Goal: Task Accomplishment & Management: Use online tool/utility

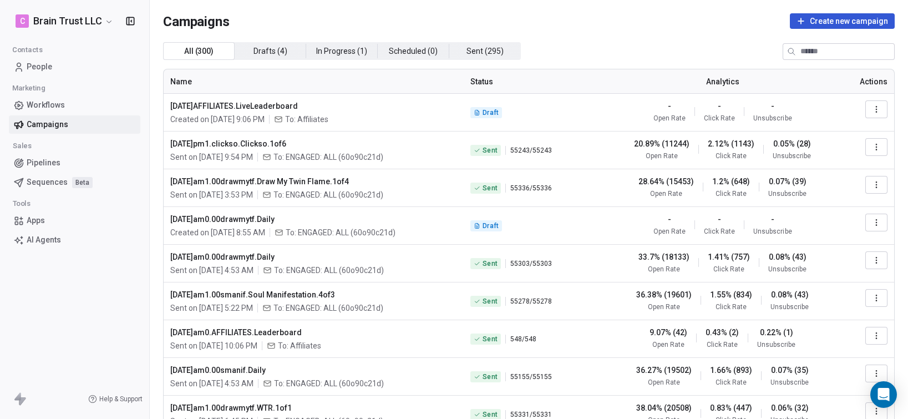
scroll to position [17, 0]
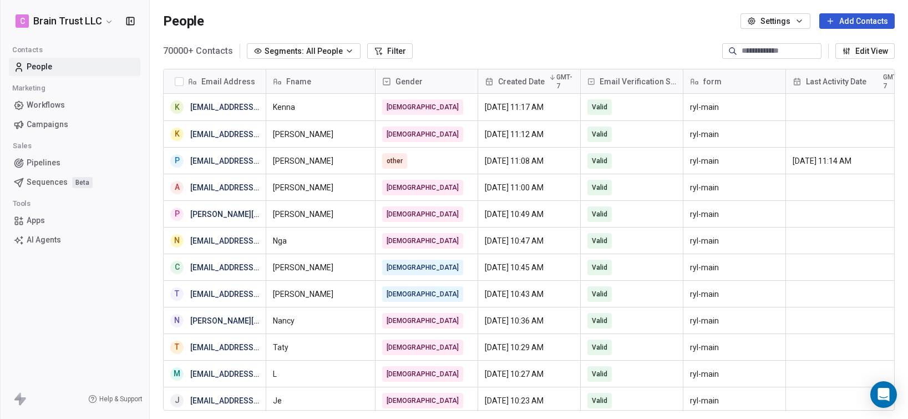
scroll to position [361, 750]
click at [72, 122] on link "Campaigns" at bounding box center [74, 124] width 131 height 18
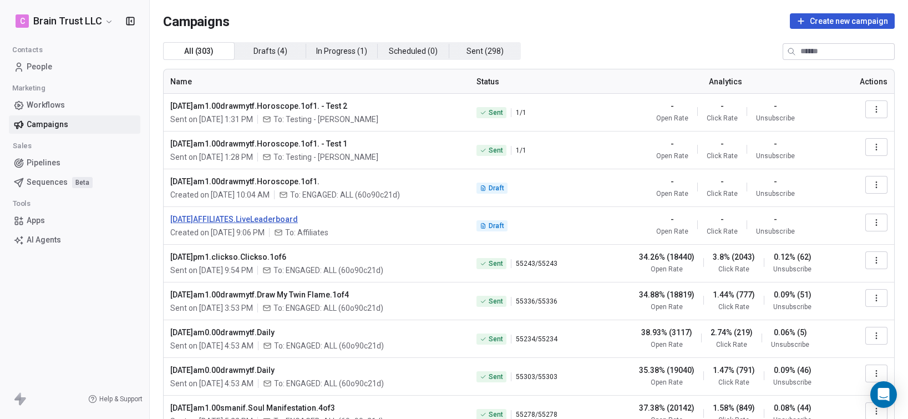
click at [284, 217] on span "[DATE]AFFILIATES.LiveLeaderboard" at bounding box center [316, 219] width 293 height 11
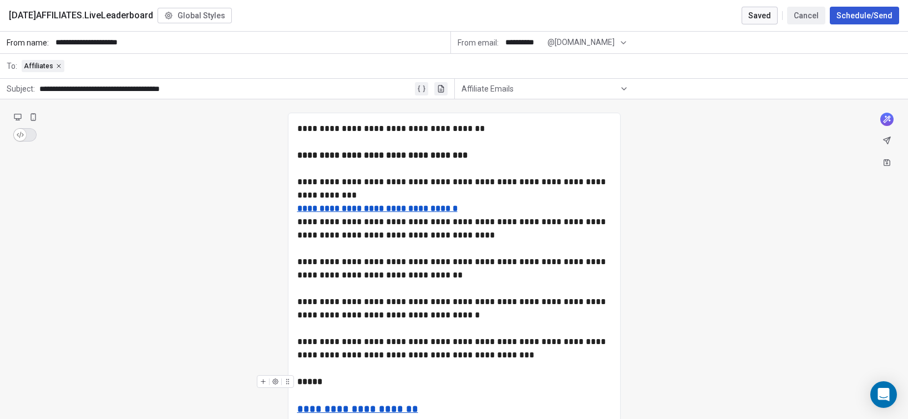
click at [376, 377] on div "*****" at bounding box center [454, 381] width 314 height 13
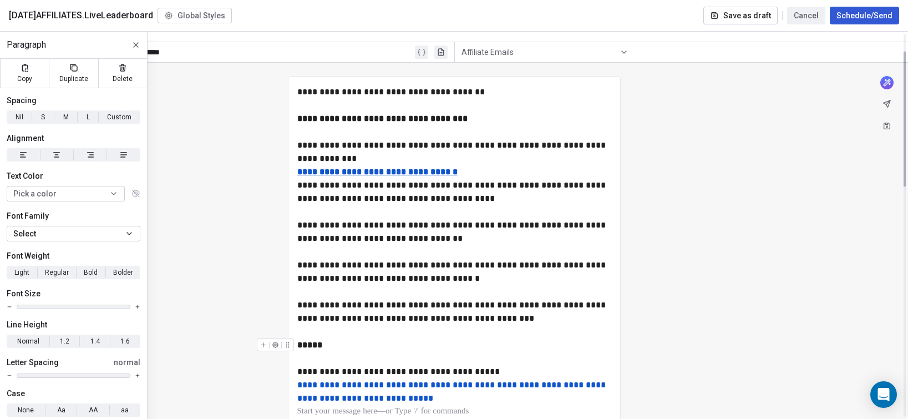
scroll to position [179, 0]
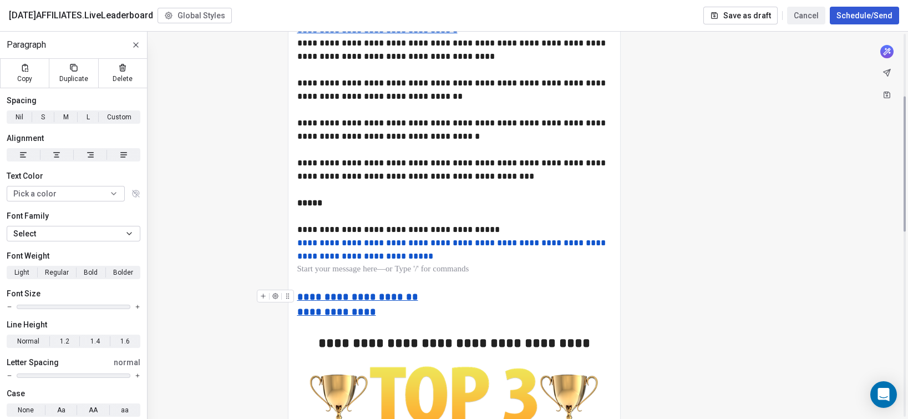
click at [453, 295] on div "**********" at bounding box center [454, 297] width 314 height 15
click at [345, 276] on div at bounding box center [454, 269] width 314 height 13
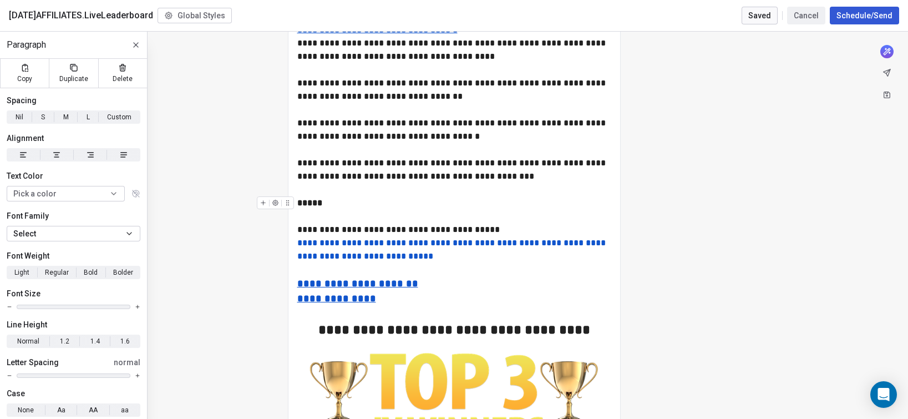
click at [461, 197] on div "*****" at bounding box center [454, 202] width 314 height 13
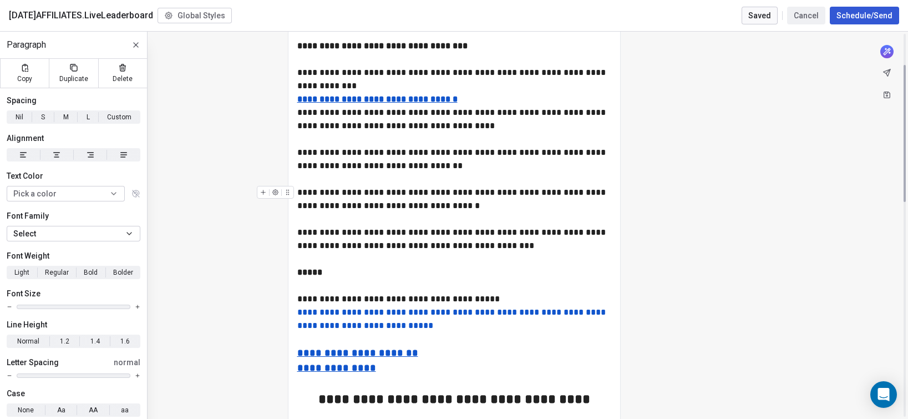
scroll to position [0, 0]
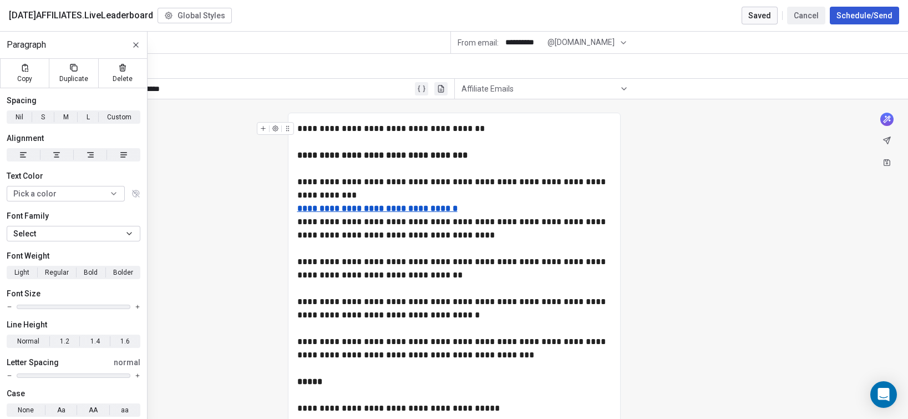
click at [300, 127] on div "**********" at bounding box center [454, 128] width 314 height 13
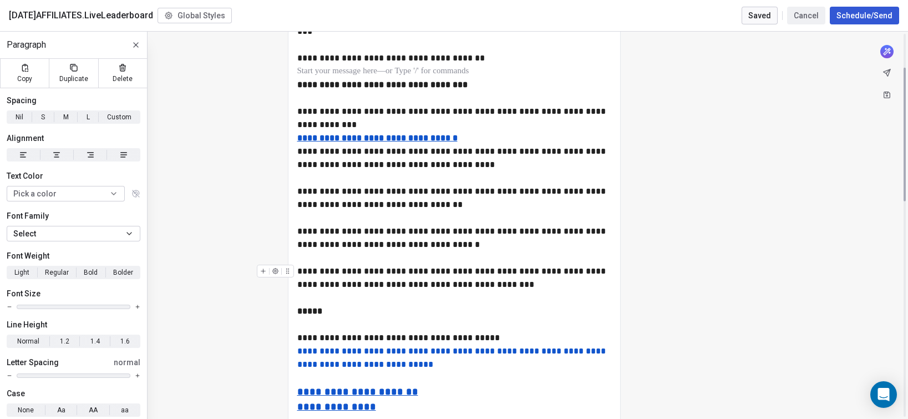
scroll to position [98, 0]
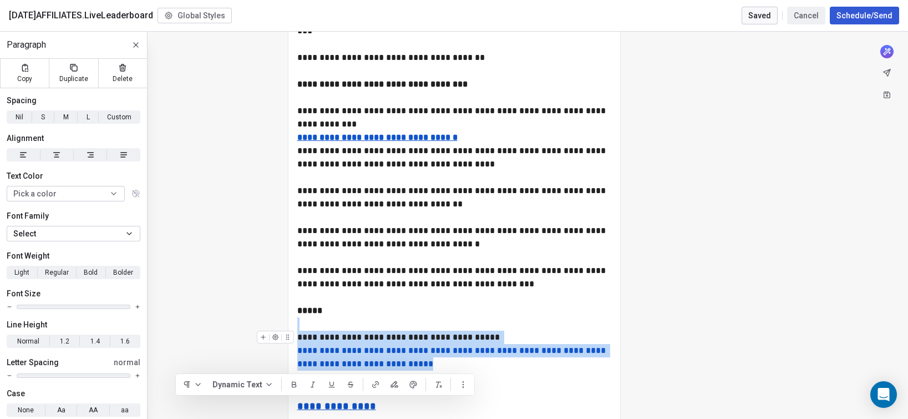
drag, startPoint x: 357, startPoint y: 362, endPoint x: 295, endPoint y: 331, distance: 70.0
click at [297, 331] on div "**********" at bounding box center [454, 351] width 314 height 40
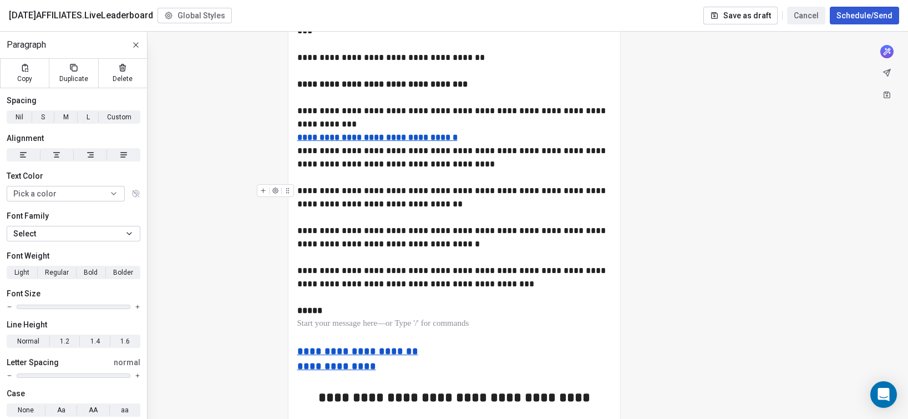
click at [452, 204] on div "**********" at bounding box center [454, 197] width 314 height 27
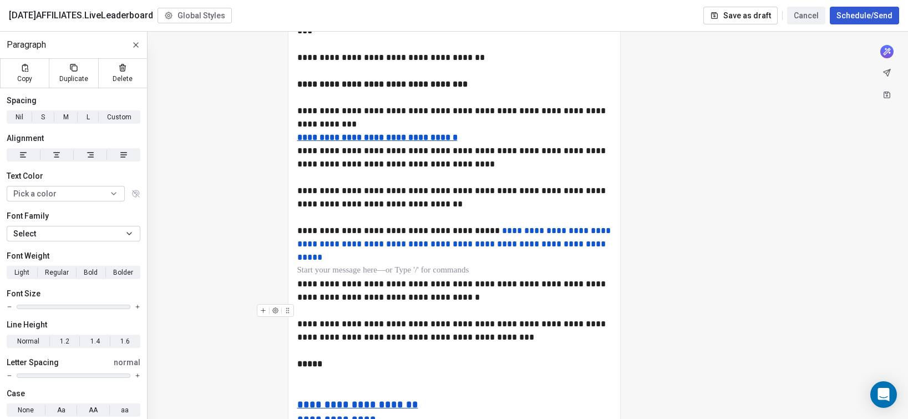
click at [425, 328] on div "**********" at bounding box center [454, 330] width 314 height 27
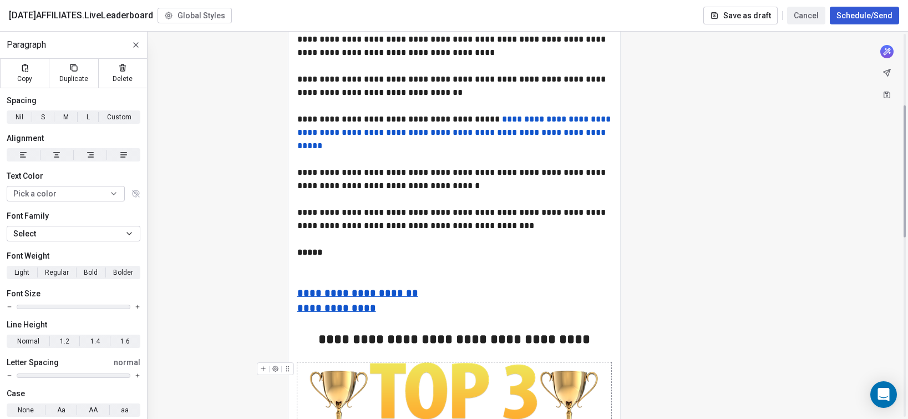
scroll to position [0, 0]
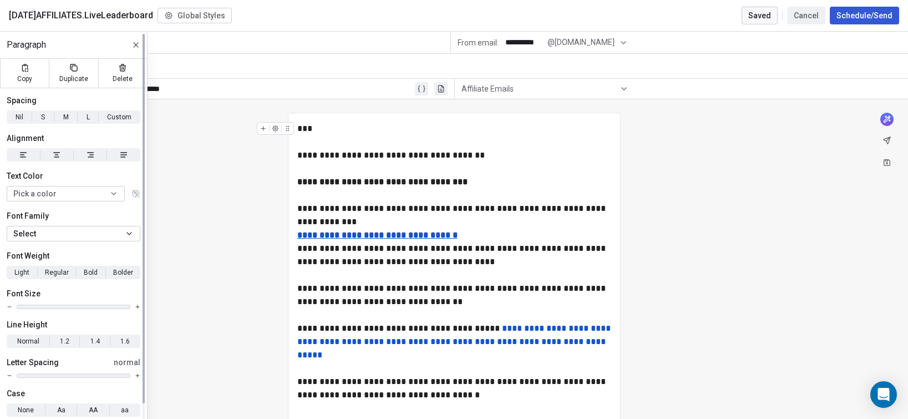
click at [136, 44] on icon at bounding box center [136, 45] width 4 height 4
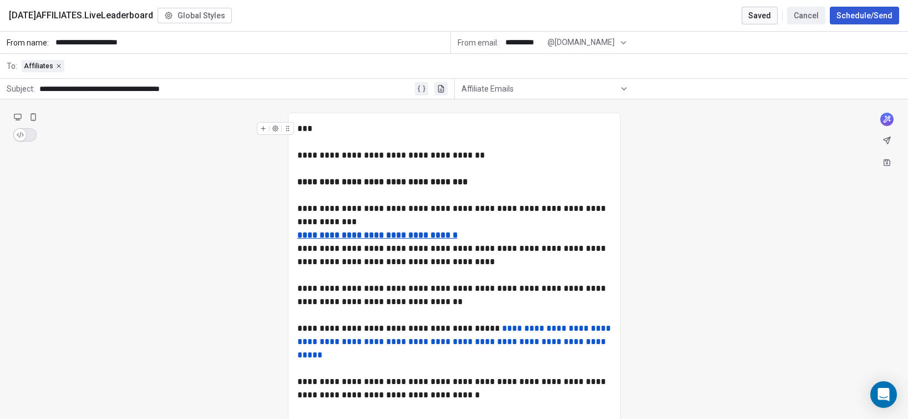
click at [231, 85] on div "**********" at bounding box center [225, 88] width 373 height 13
click at [192, 89] on div "**********" at bounding box center [225, 88] width 373 height 13
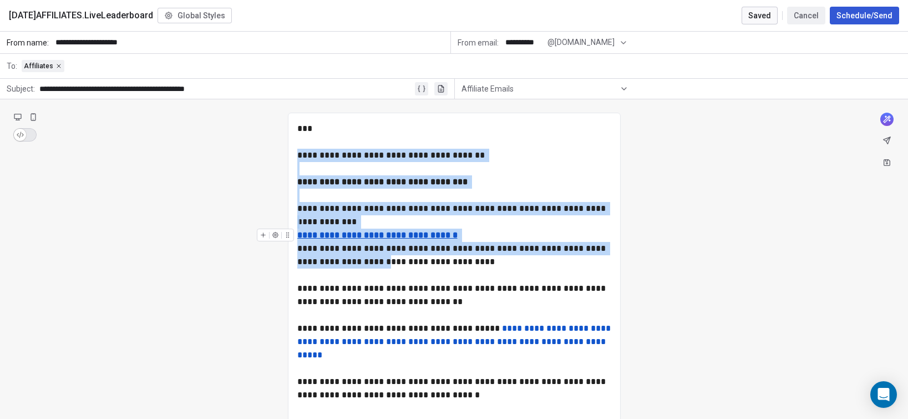
drag, startPoint x: 297, startPoint y: 154, endPoint x: 349, endPoint y: 257, distance: 116.1
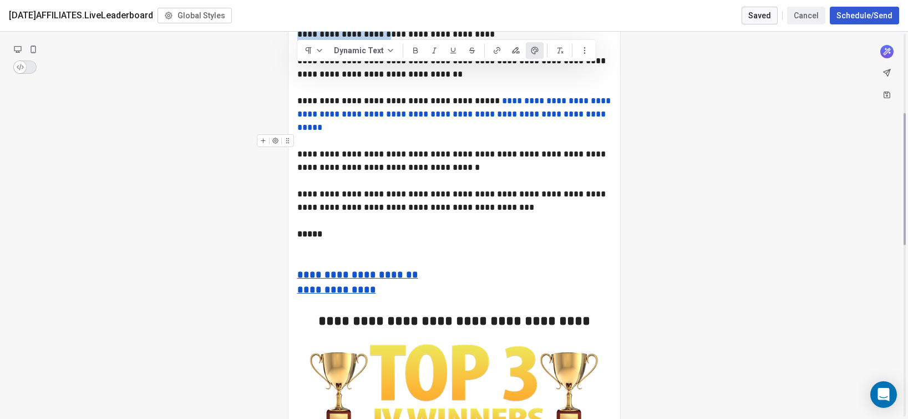
scroll to position [232, 0]
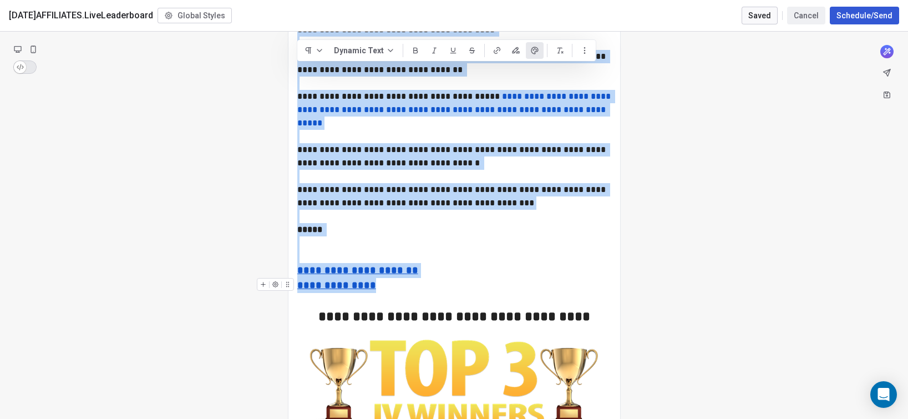
click at [381, 286] on div "**********" at bounding box center [454, 285] width 314 height 15
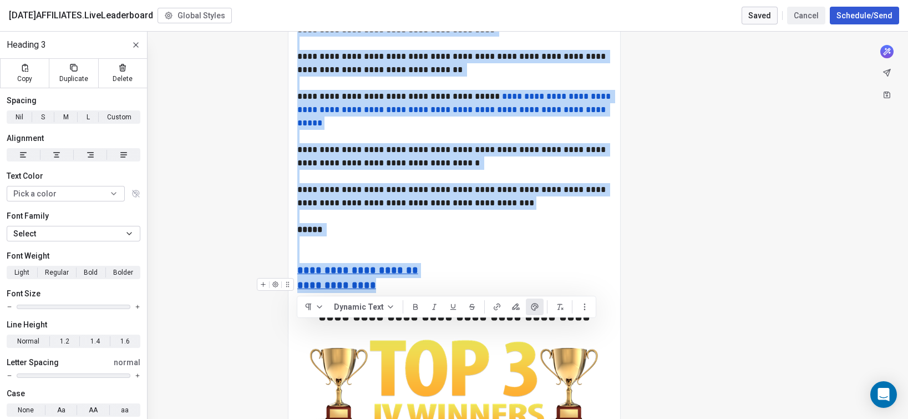
copy div "**********"
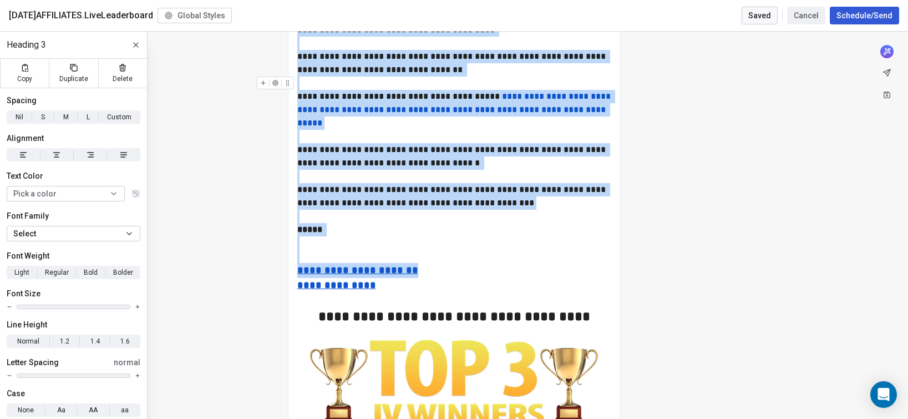
click at [873, 11] on button "Schedule/Send" at bounding box center [864, 16] width 69 height 18
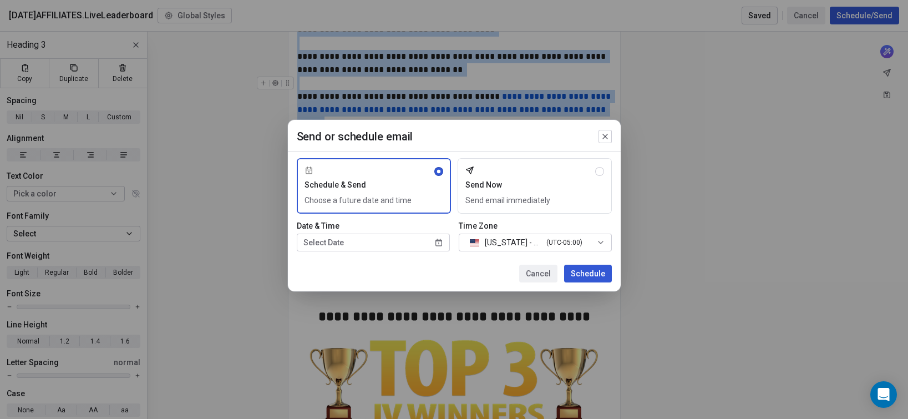
click at [520, 180] on button "Send Now Send email immediately" at bounding box center [535, 185] width 154 height 55
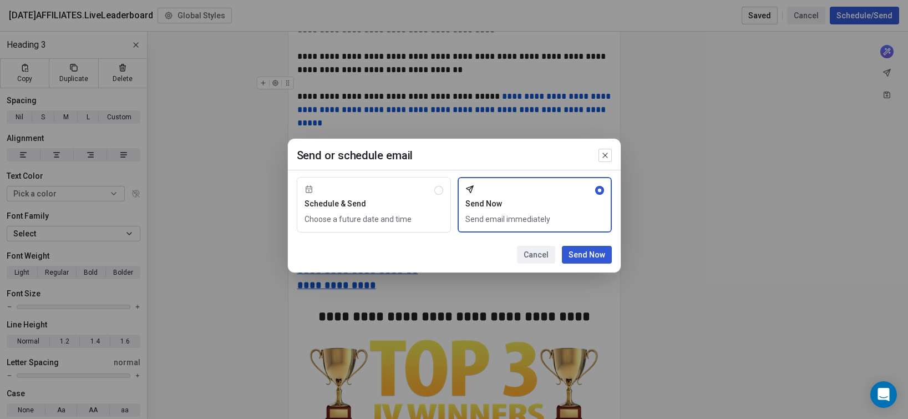
click at [676, 212] on div "Send or schedule email Schedule & Send Choose a future date and time Send Now S…" at bounding box center [454, 209] width 908 height 176
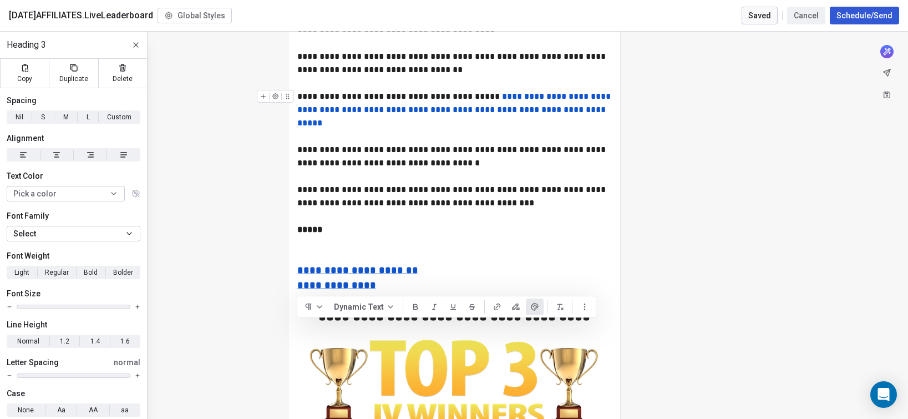
click at [493, 128] on div "**********" at bounding box center [454, 110] width 314 height 40
click at [489, 122] on div "**********" at bounding box center [454, 110] width 314 height 40
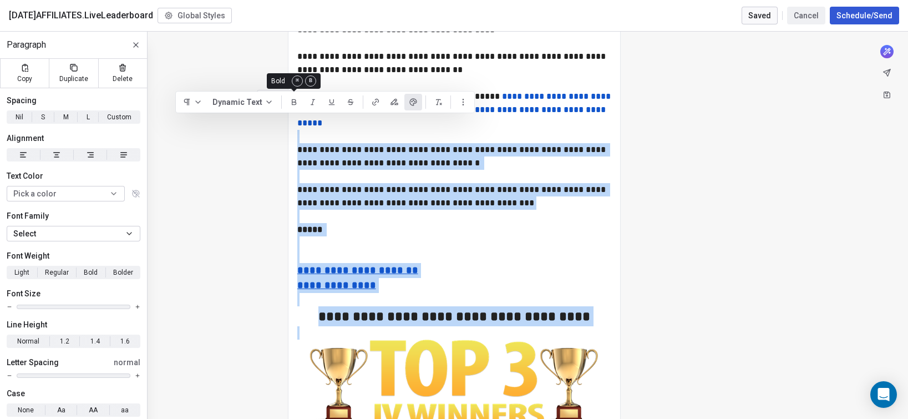
drag, startPoint x: 479, startPoint y: 125, endPoint x: 321, endPoint y: 133, distance: 158.3
click at [298, 110] on div "**********" at bounding box center [454, 373] width 314 height 967
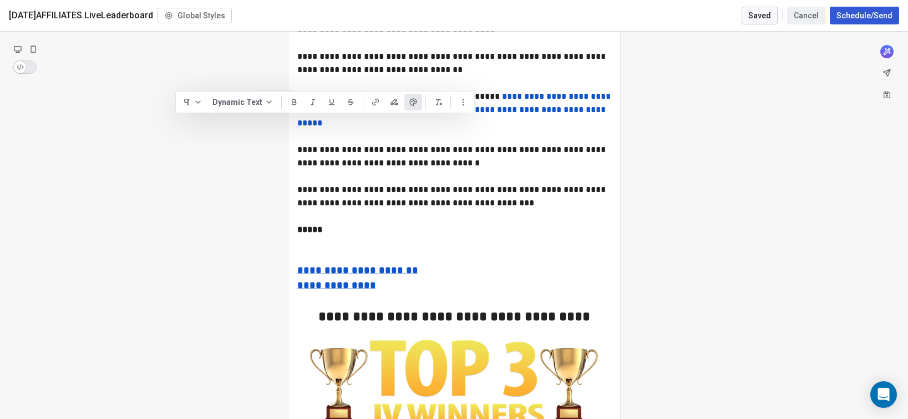
click at [506, 107] on link "**********" at bounding box center [455, 109] width 316 height 35
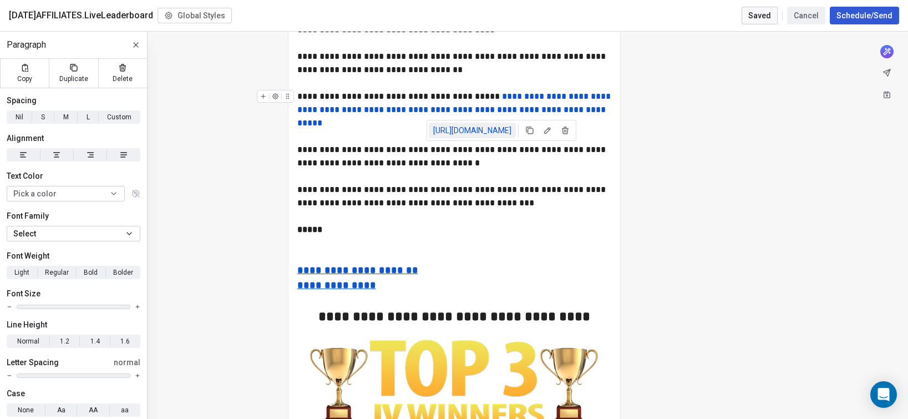
click at [481, 127] on link "[URL][DOMAIN_NAME]" at bounding box center [472, 131] width 87 height 16
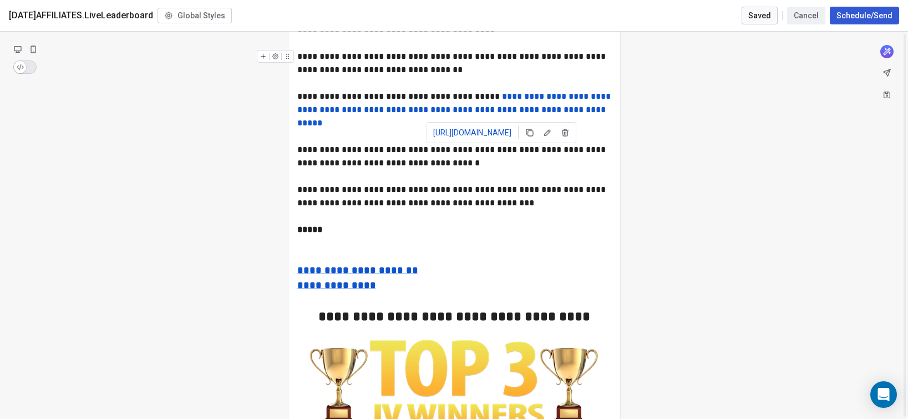
scroll to position [0, 0]
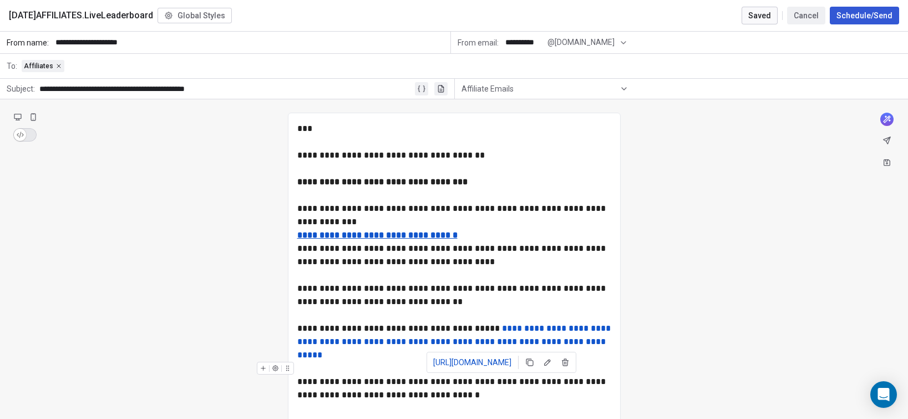
click at [409, 363] on div at bounding box center [454, 368] width 314 height 13
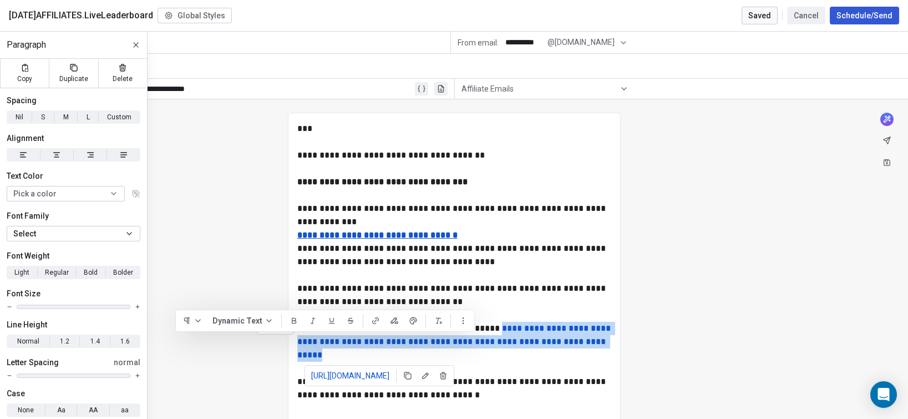
drag, startPoint x: 391, startPoint y: 351, endPoint x: 291, endPoint y: 345, distance: 100.6
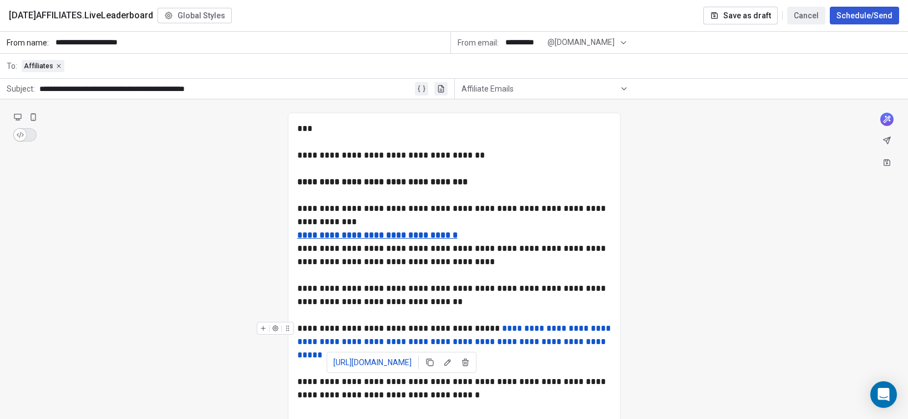
click at [405, 339] on link "**********" at bounding box center [455, 341] width 316 height 35
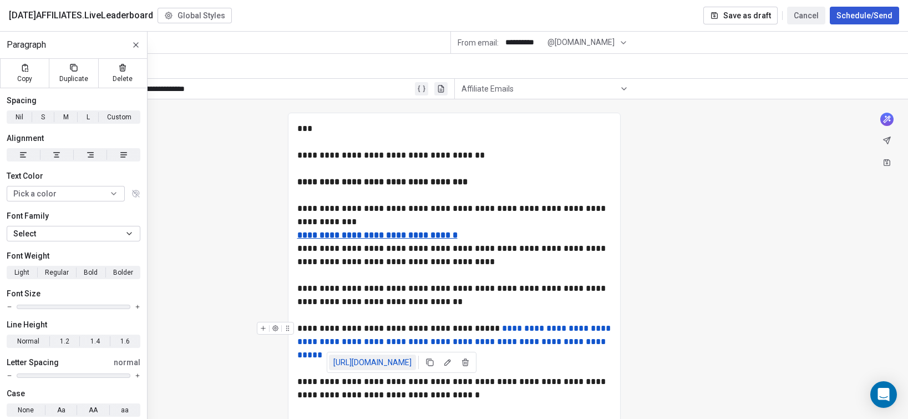
click at [397, 360] on link "[URL][DOMAIN_NAME]" at bounding box center [372, 362] width 87 height 16
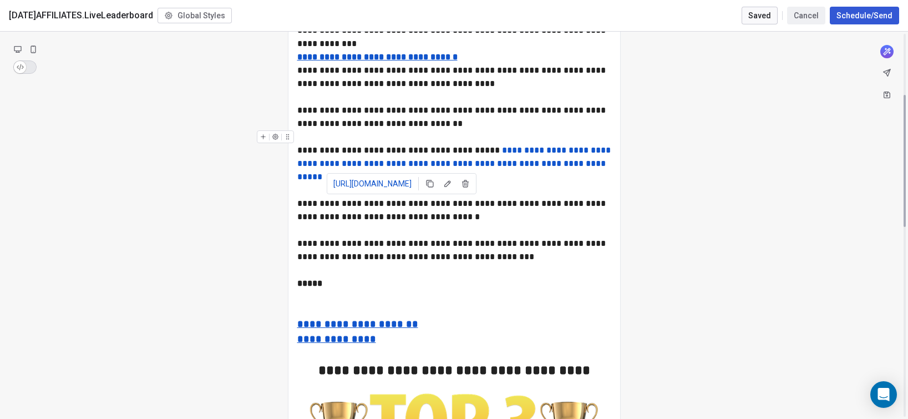
scroll to position [179, 0]
click at [347, 303] on div at bounding box center [454, 309] width 314 height 13
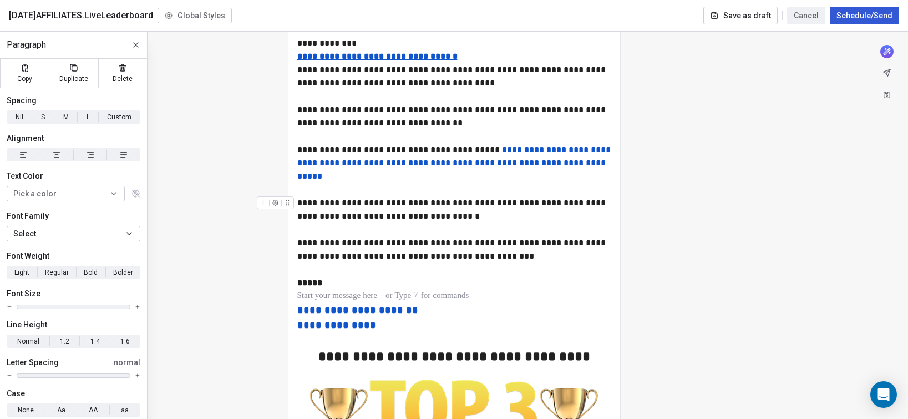
click at [475, 216] on div "**********" at bounding box center [454, 209] width 314 height 27
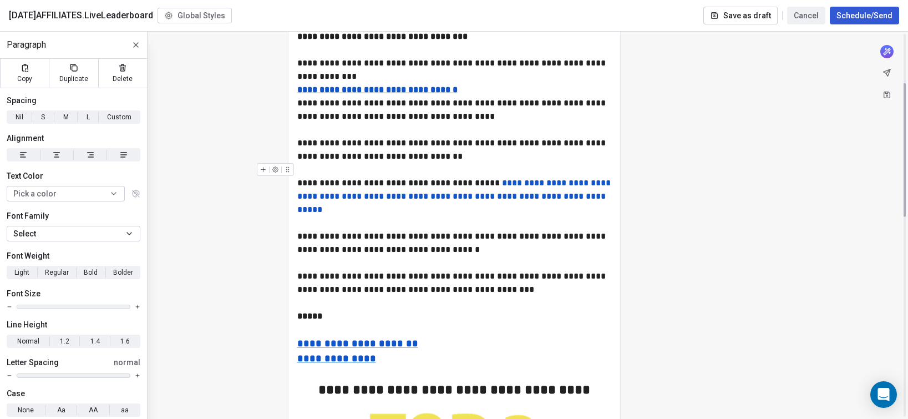
scroll to position [0, 0]
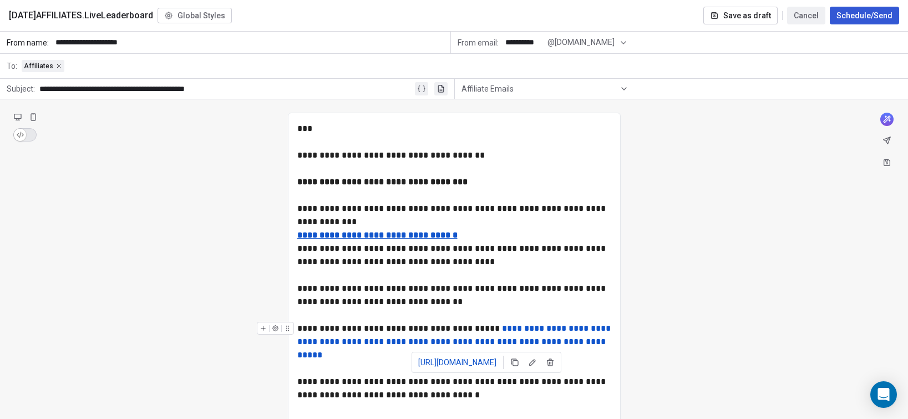
click at [490, 338] on link "**********" at bounding box center [455, 341] width 316 height 35
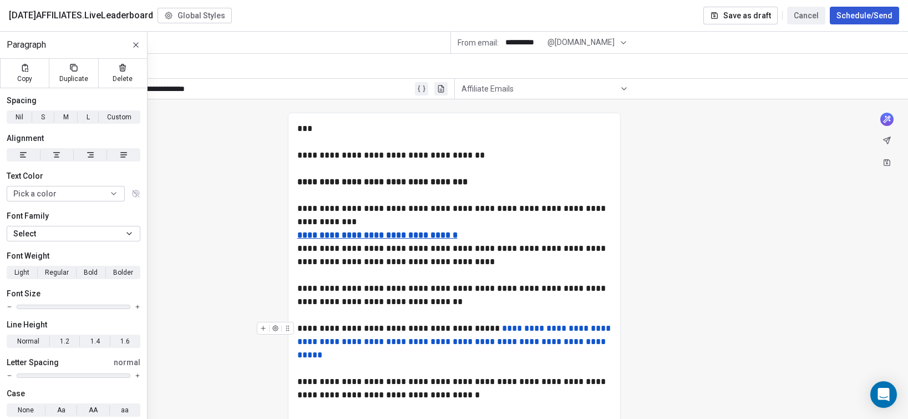
click at [490, 327] on div "**********" at bounding box center [454, 342] width 314 height 40
click at [532, 322] on div "**********" at bounding box center [454, 342] width 314 height 40
click at [510, 328] on div "**********" at bounding box center [454, 342] width 314 height 40
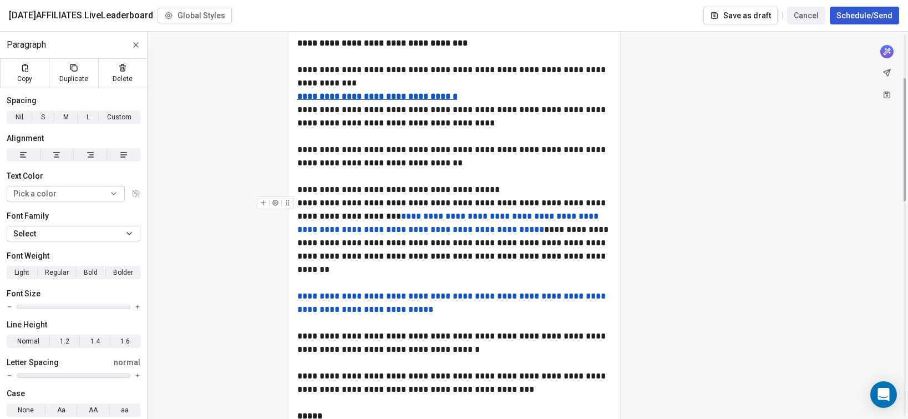
scroll to position [141, 0]
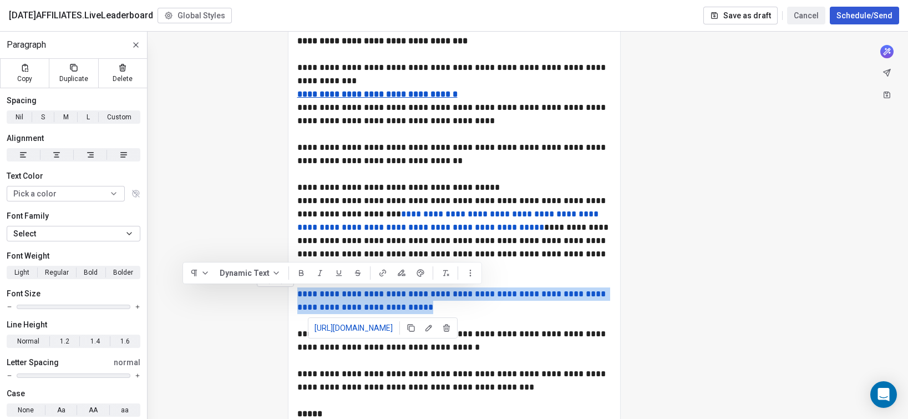
drag, startPoint x: 511, startPoint y: 308, endPoint x: 295, endPoint y: 296, distance: 216.7
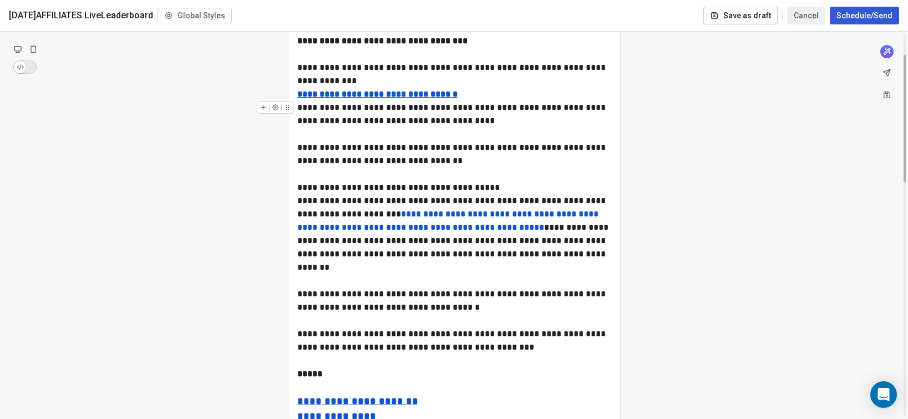
scroll to position [0, 0]
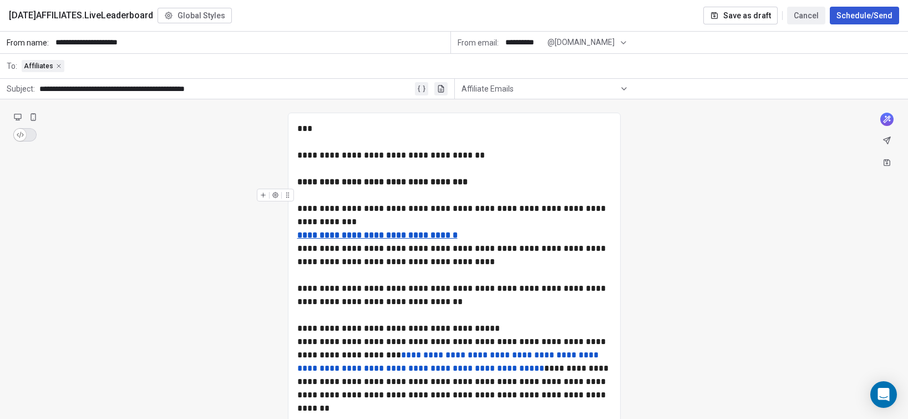
click at [59, 63] on icon at bounding box center [58, 66] width 7 height 7
click at [57, 63] on span "Select a segment" at bounding box center [53, 65] width 62 height 11
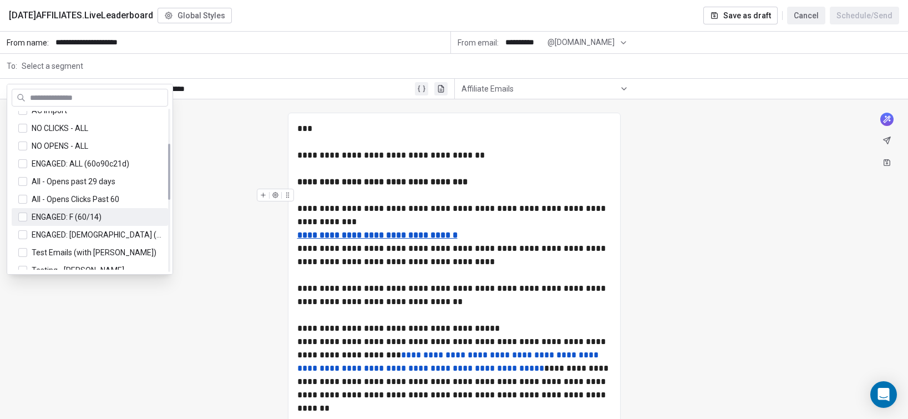
scroll to position [99, 0]
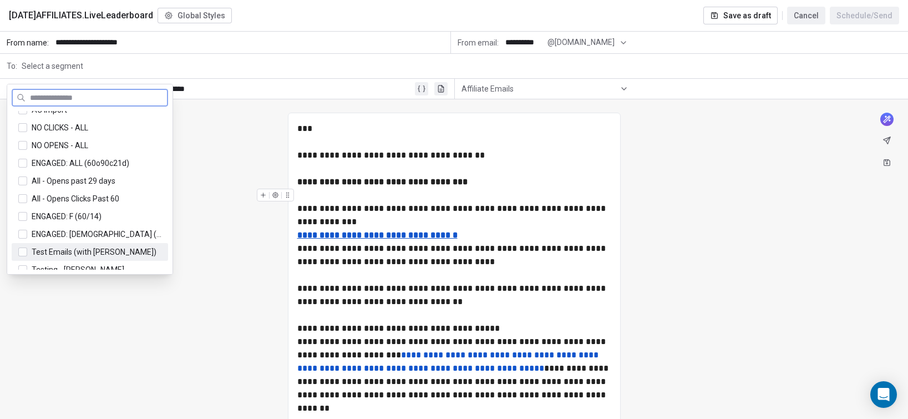
click at [24, 250] on button "Suggestions" at bounding box center [22, 251] width 9 height 9
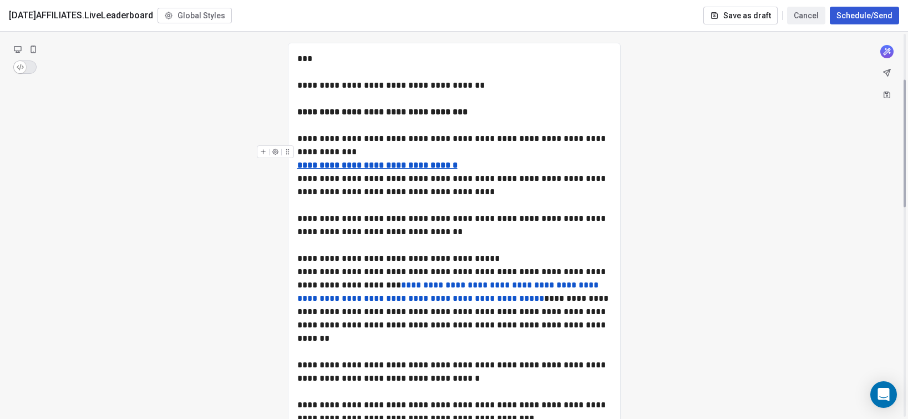
scroll to position [156, 0]
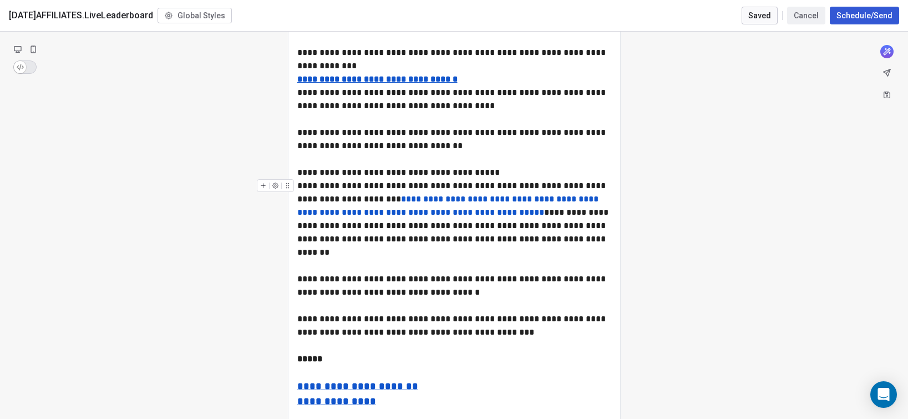
click at [576, 249] on div "**********" at bounding box center [454, 219] width 314 height 80
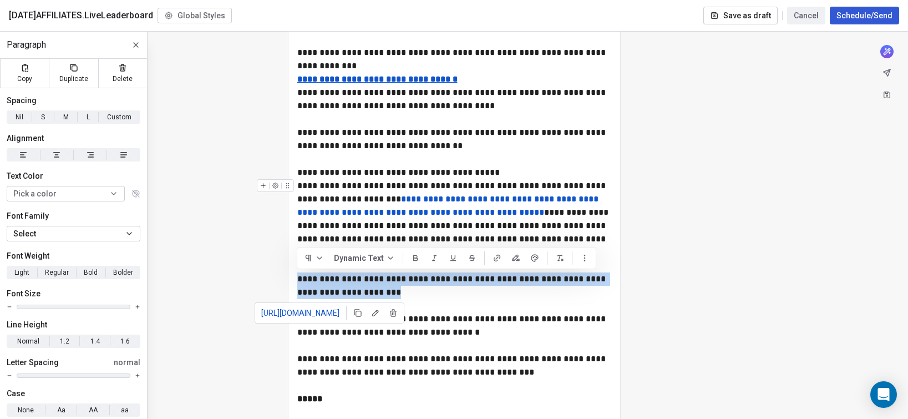
drag, startPoint x: 393, startPoint y: 295, endPoint x: 296, endPoint y: 279, distance: 98.9
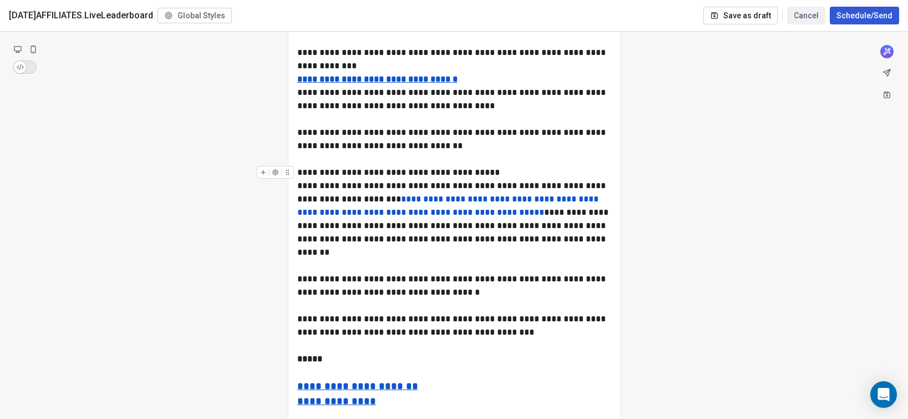
click at [481, 170] on div "**********" at bounding box center [454, 172] width 314 height 13
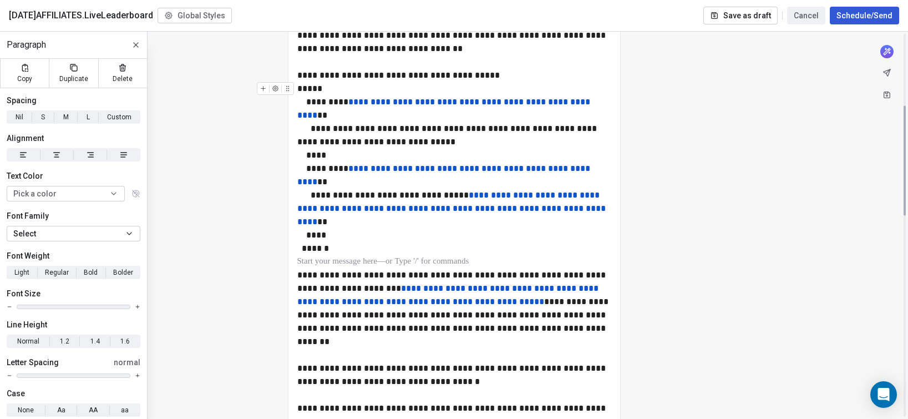
scroll to position [255, 0]
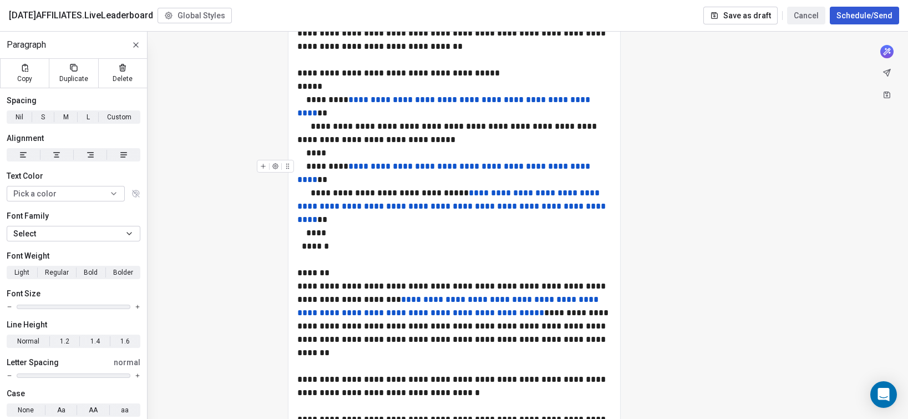
click at [848, 14] on button "Schedule/Send" at bounding box center [864, 16] width 69 height 18
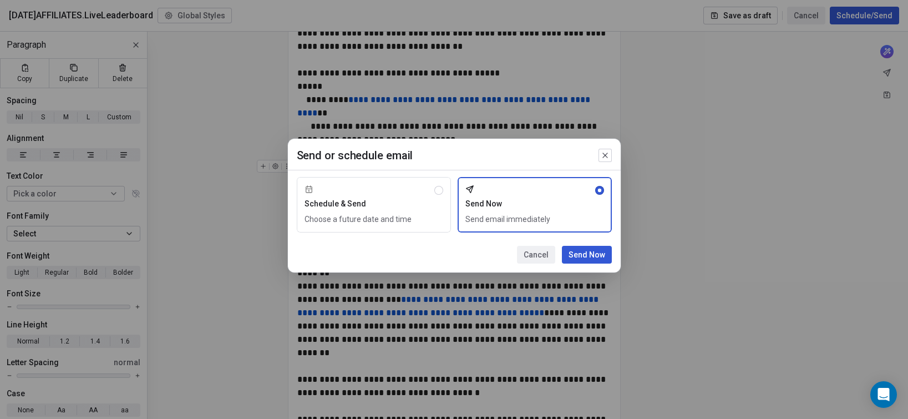
click at [535, 250] on button "Cancel" at bounding box center [536, 255] width 38 height 18
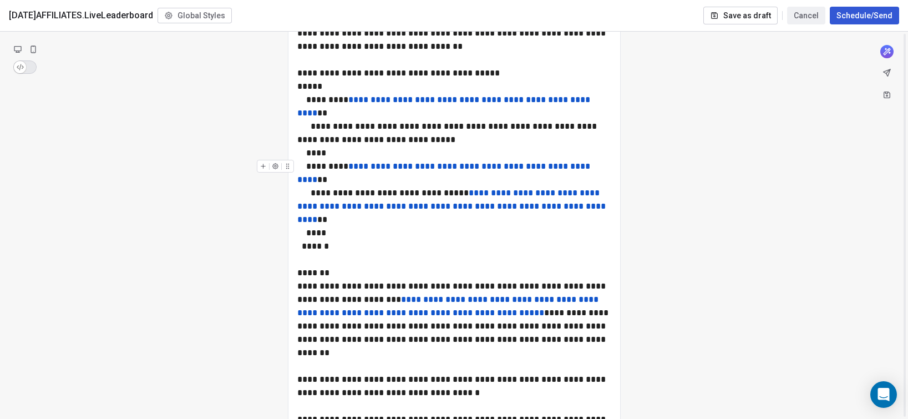
scroll to position [0, 0]
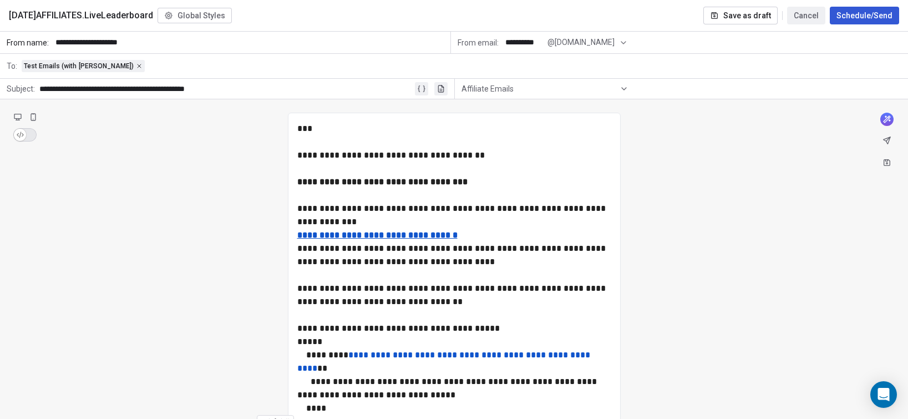
click at [858, 12] on button "Schedule/Send" at bounding box center [864, 16] width 69 height 18
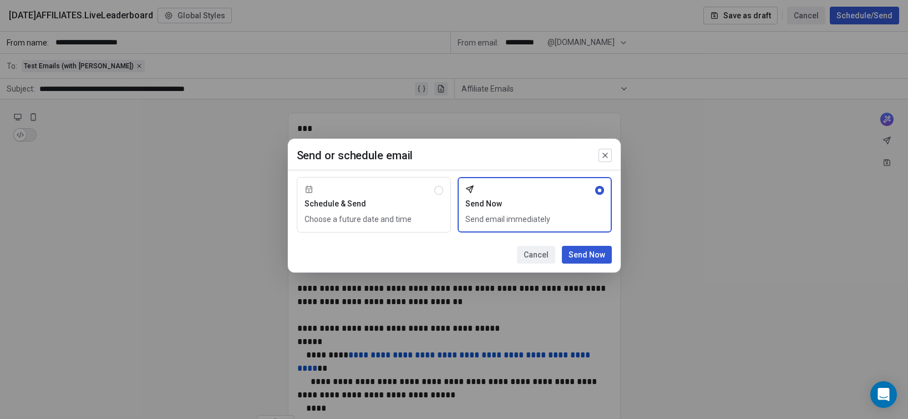
click at [585, 249] on button "Send Now" at bounding box center [587, 255] width 50 height 18
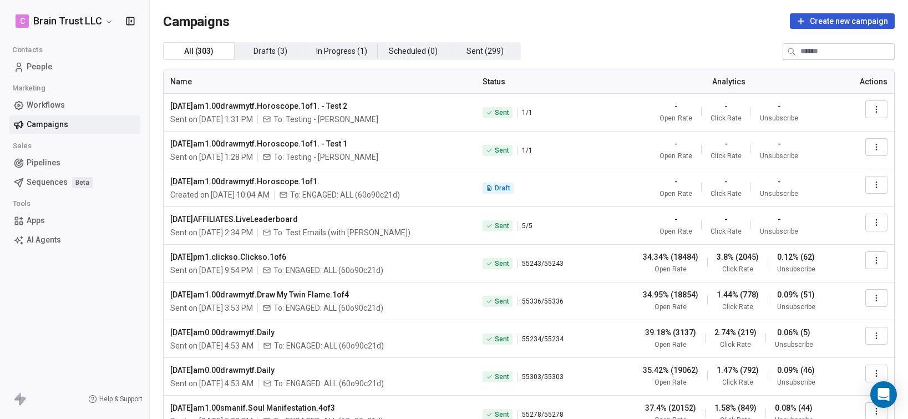
click at [44, 62] on span "People" at bounding box center [40, 67] width 26 height 12
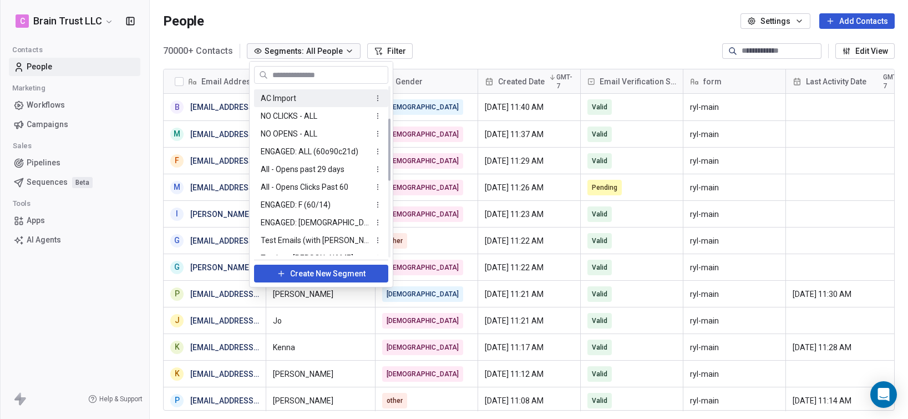
scroll to position [119, 0]
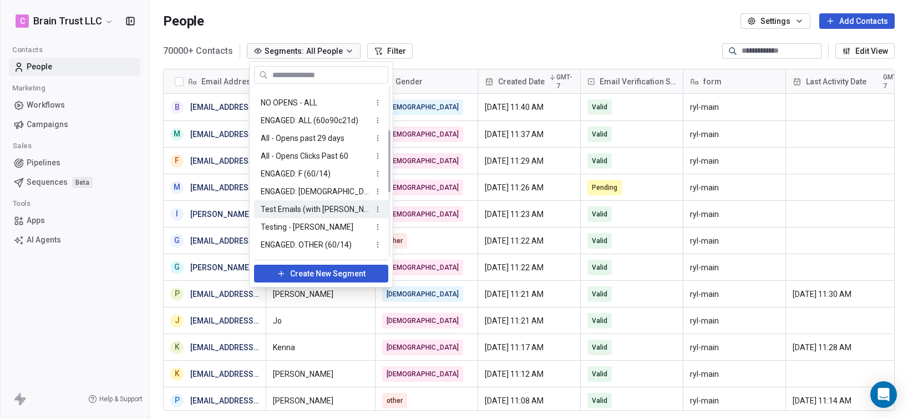
click at [309, 207] on span "Test Emails (with [PERSON_NAME])" at bounding box center [315, 210] width 109 height 12
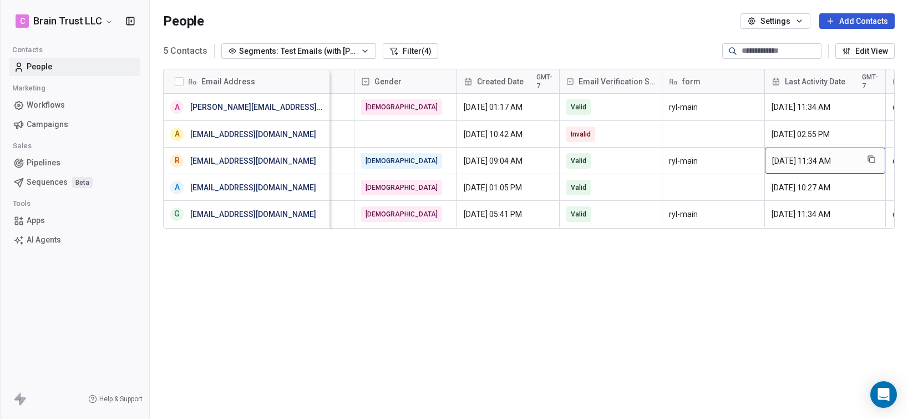
scroll to position [0, 187]
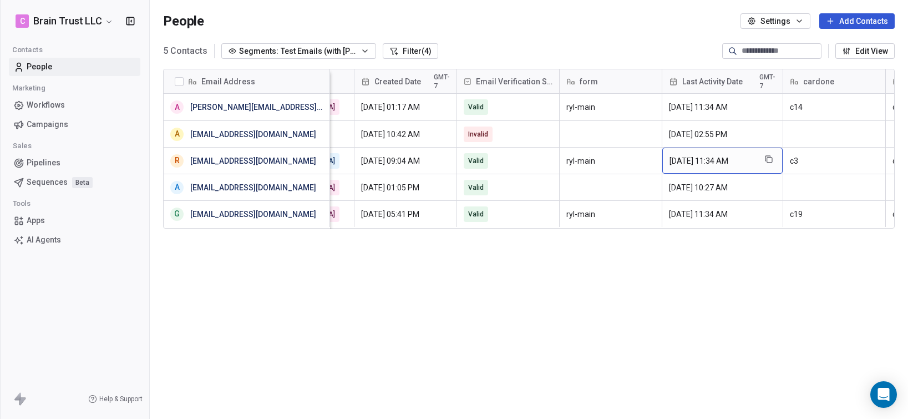
click at [737, 157] on span "[DATE] 11:34 AM" at bounding box center [712, 160] width 86 height 11
click at [724, 155] on span "[DATE] 11:34 AM" at bounding box center [712, 160] width 86 height 11
click at [251, 161] on link "[EMAIL_ADDRESS][DOMAIN_NAME]" at bounding box center [253, 160] width 126 height 9
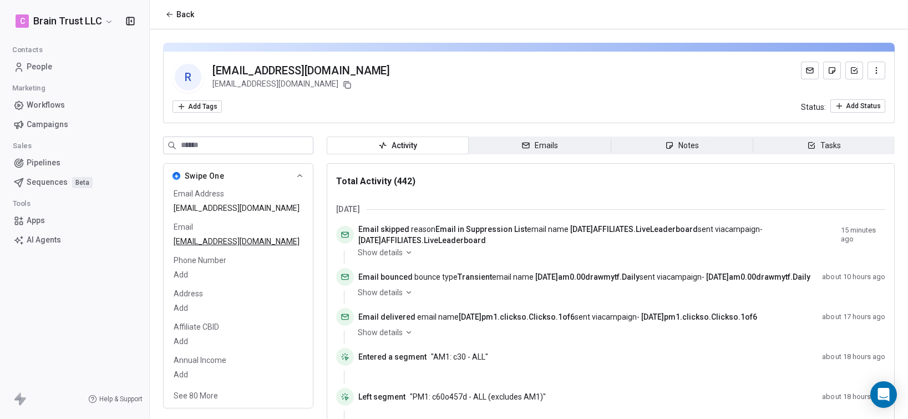
click at [407, 251] on icon at bounding box center [409, 252] width 8 height 8
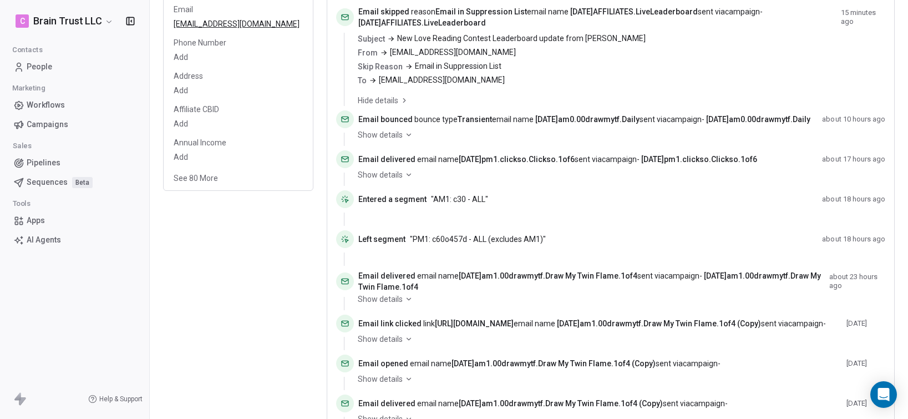
scroll to position [201, 0]
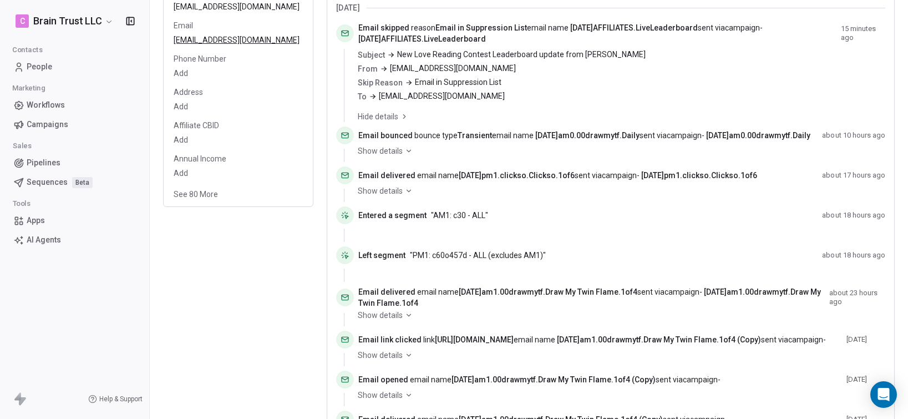
click at [409, 154] on icon at bounding box center [409, 151] width 8 height 8
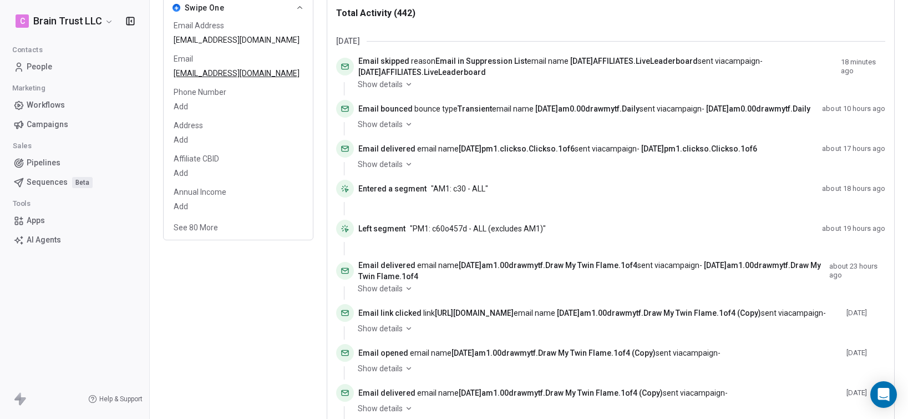
scroll to position [160, 0]
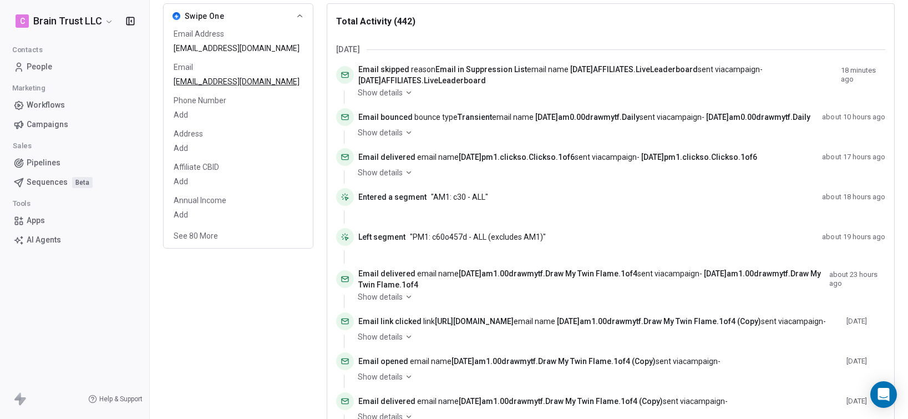
click at [407, 136] on icon at bounding box center [409, 133] width 8 height 8
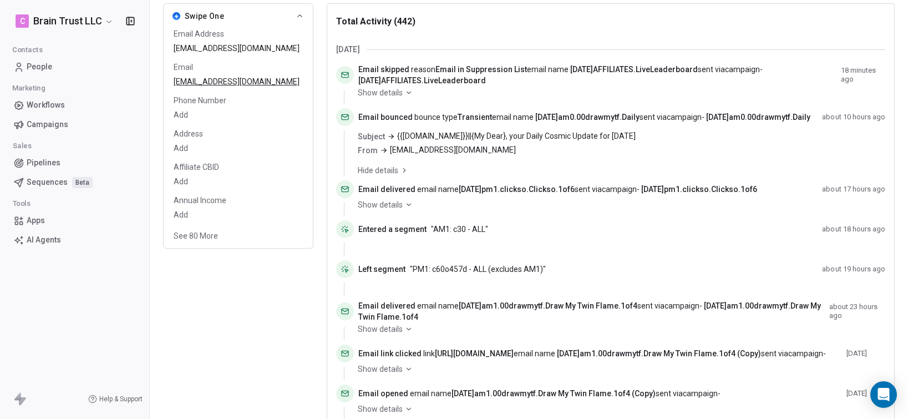
click at [45, 123] on span "Campaigns" at bounding box center [48, 125] width 42 height 12
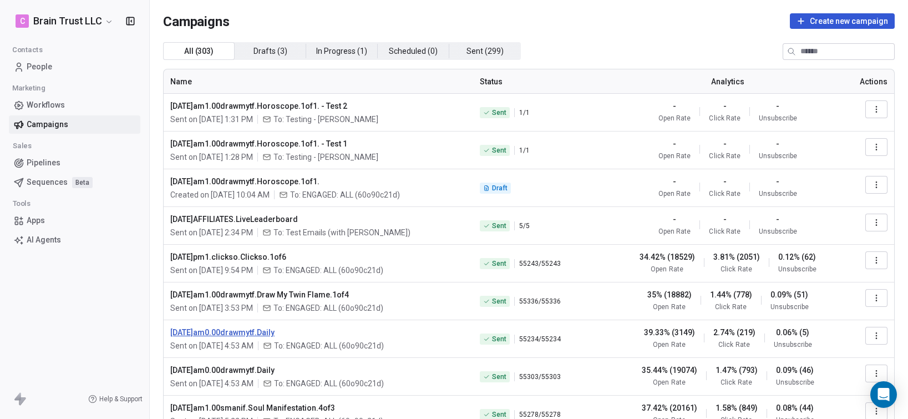
click at [246, 331] on span "[DATE]am0.00drawmytf.Daily" at bounding box center [318, 332] width 296 height 11
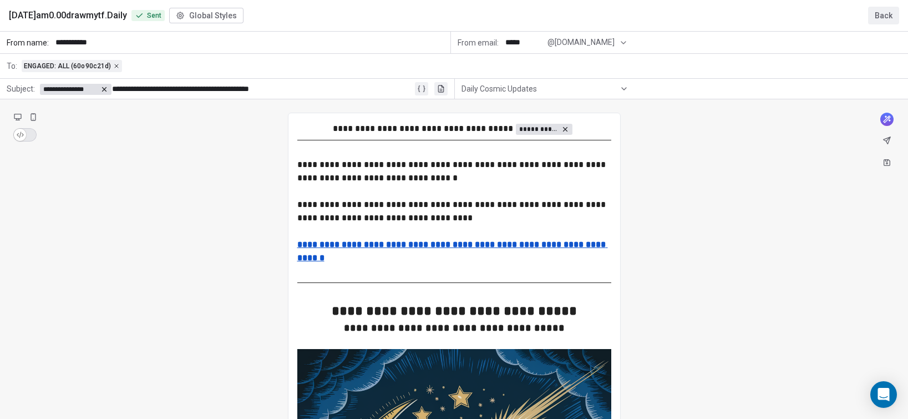
click at [880, 13] on button "Back" at bounding box center [883, 16] width 31 height 18
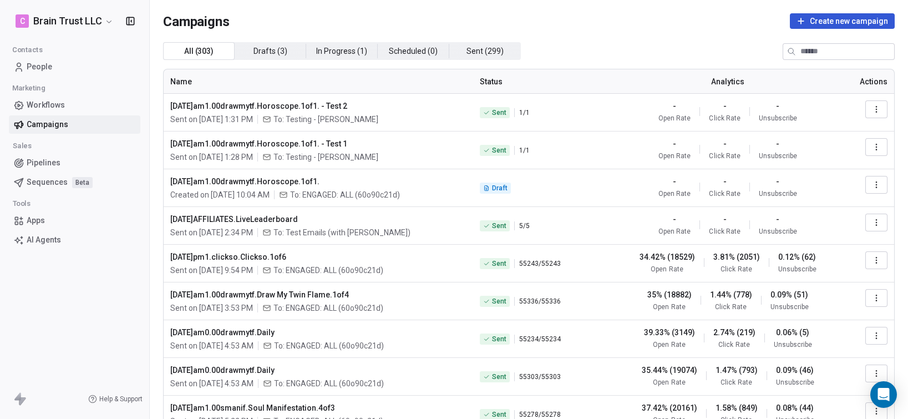
click at [872, 333] on icon "button" at bounding box center [876, 335] width 9 height 9
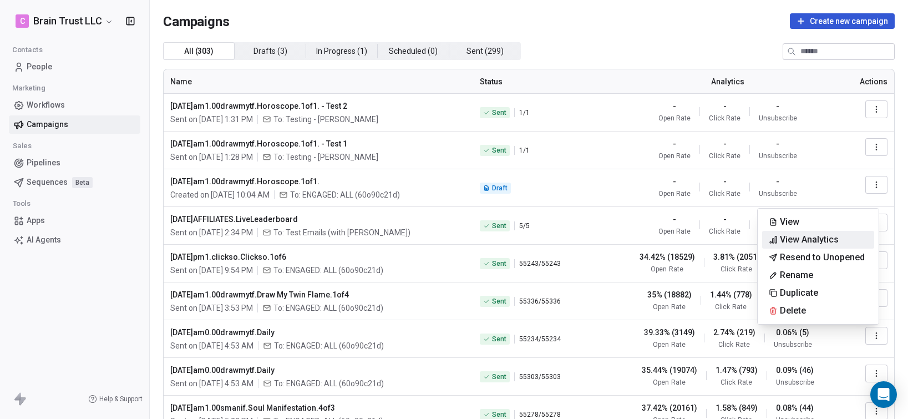
click at [820, 237] on span "View Analytics" at bounding box center [809, 239] width 59 height 13
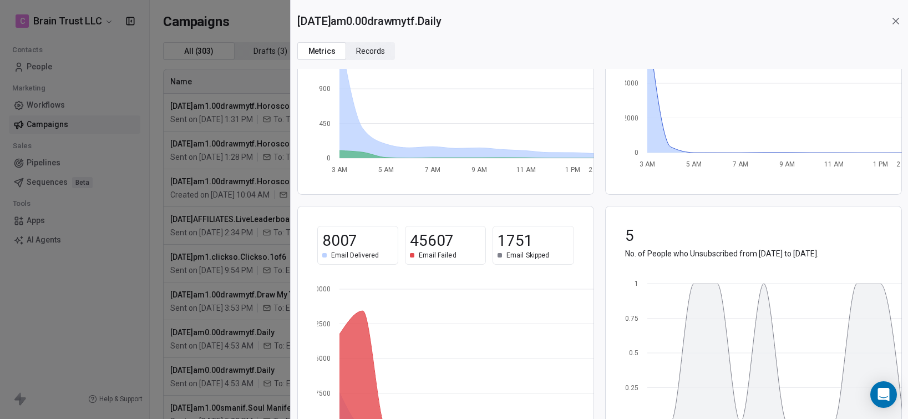
scroll to position [191, 0]
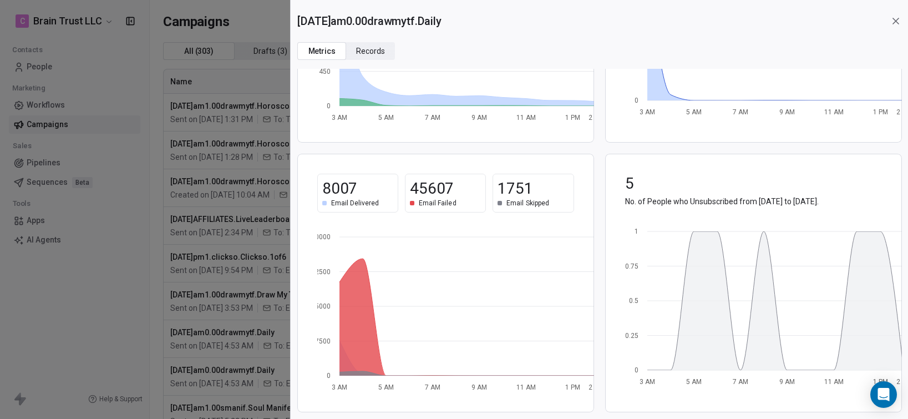
click at [124, 272] on div "[DATE]am0.00drawmytf.Daily Metrics Metrics Records Records 39.34% (3150) Open R…" at bounding box center [454, 209] width 908 height 419
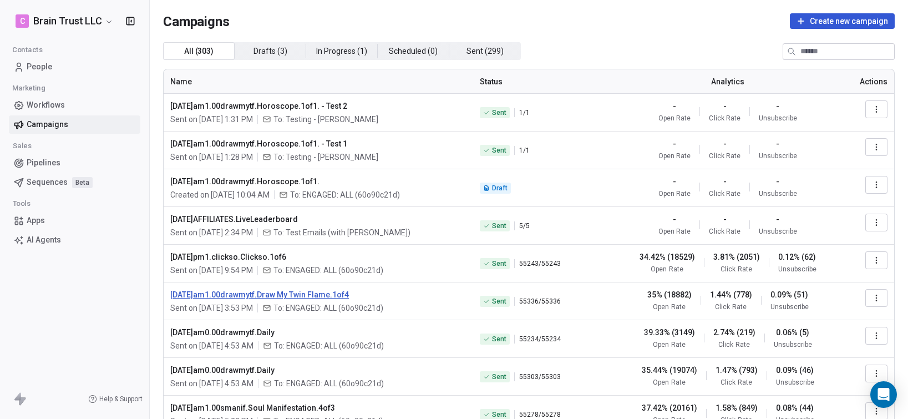
click at [330, 293] on span "[DATE]am1.00drawmytf.Draw My Twin Flame.1of4" at bounding box center [318, 294] width 296 height 11
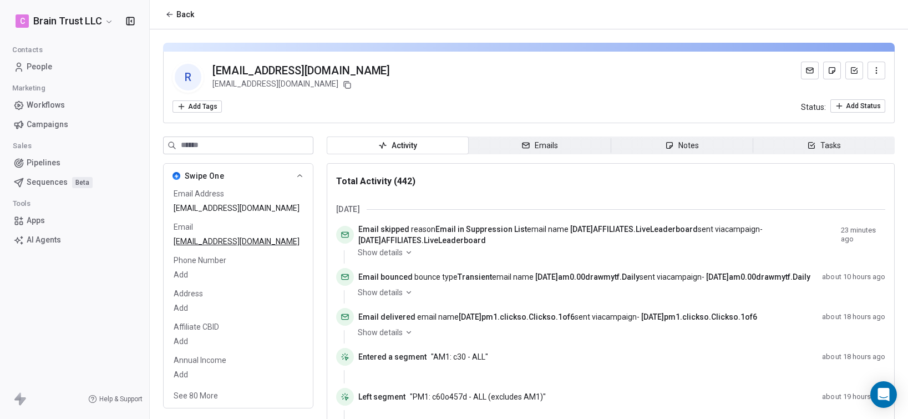
click at [43, 119] on span "Campaigns" at bounding box center [48, 125] width 42 height 12
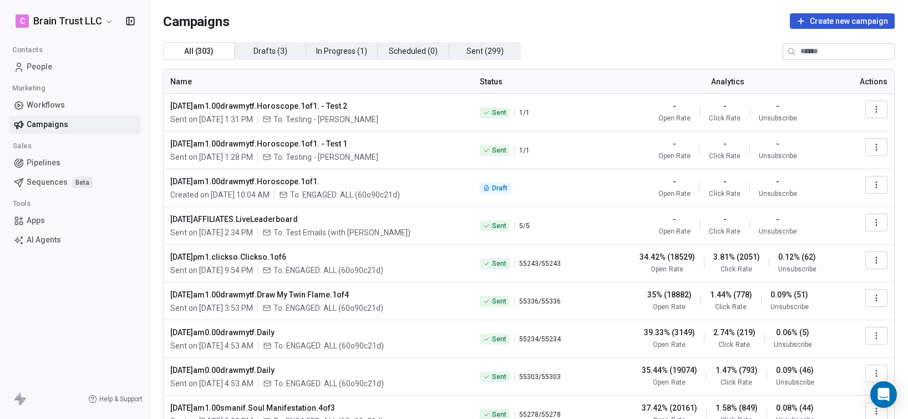
click at [872, 258] on icon "button" at bounding box center [876, 260] width 9 height 9
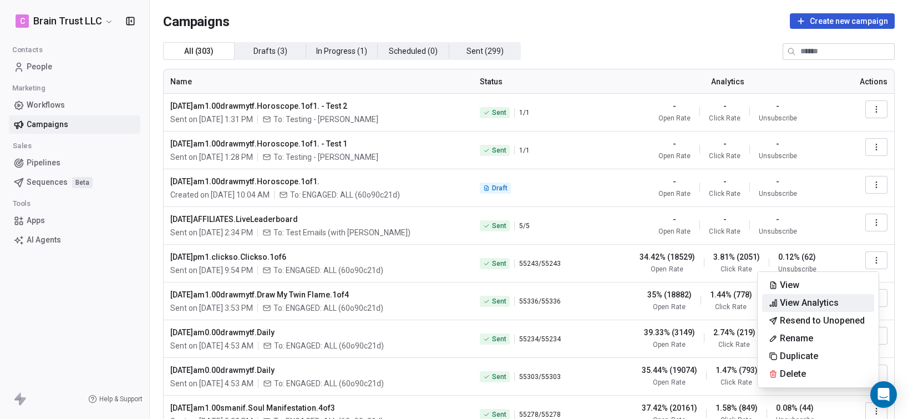
click at [815, 306] on span "View Analytics" at bounding box center [809, 302] width 59 height 13
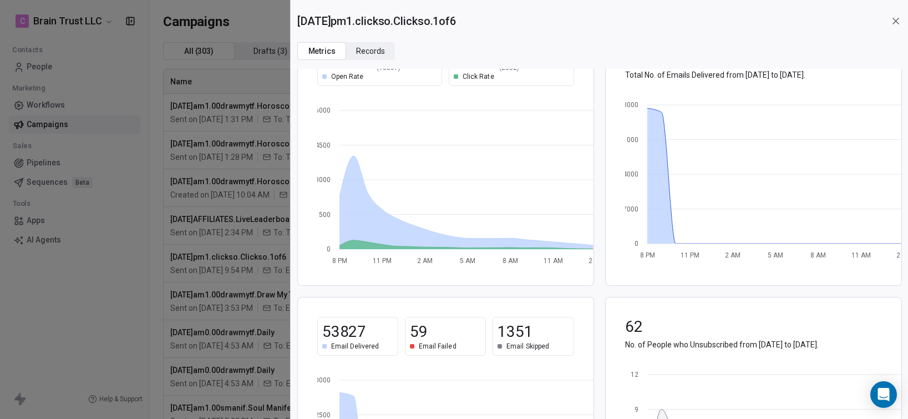
scroll to position [166, 0]
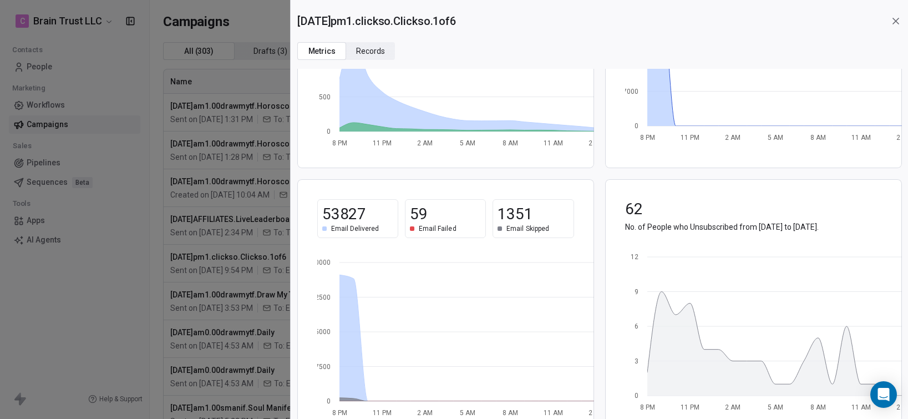
click at [114, 299] on div "[DATE]pm1.clickso.Clickso.1of6 Metrics Metrics Records Records 34.44% (18537) O…" at bounding box center [454, 209] width 908 height 419
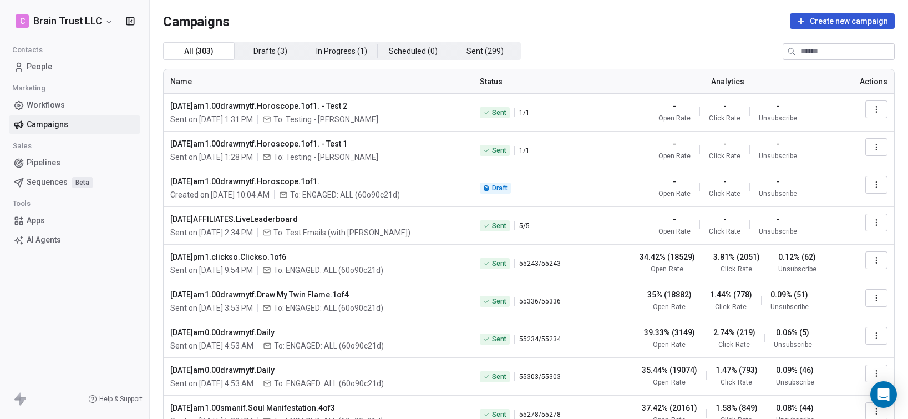
click at [872, 333] on icon "button" at bounding box center [876, 335] width 9 height 9
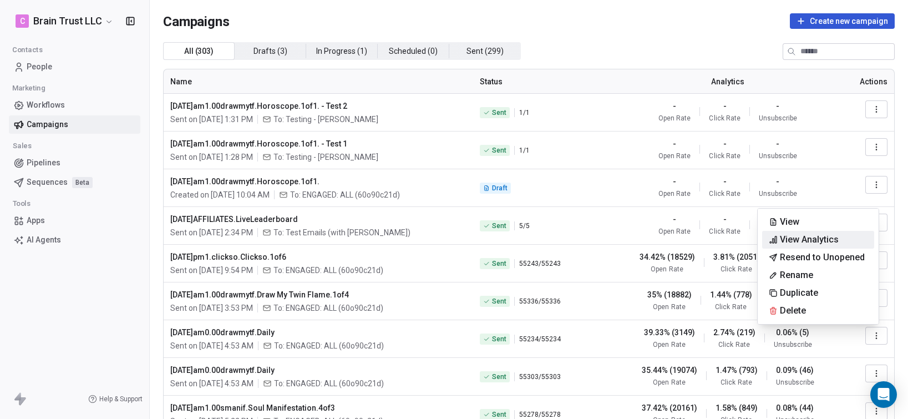
click at [799, 240] on span "View Analytics" at bounding box center [809, 239] width 59 height 13
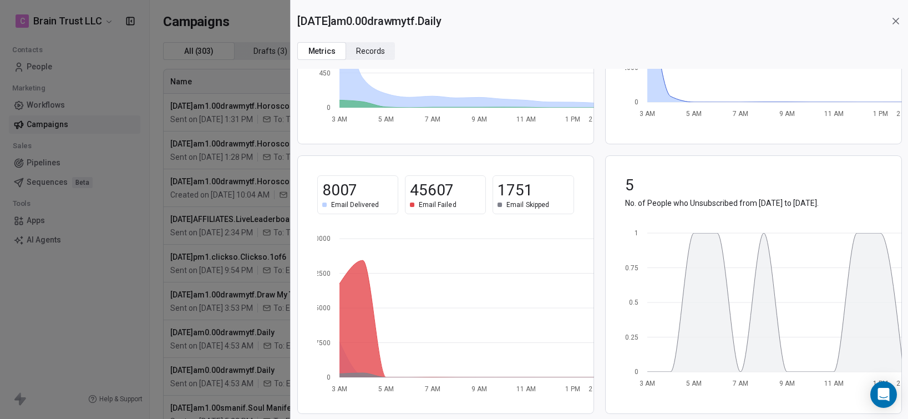
scroll to position [191, 0]
drag, startPoint x: 470, startPoint y: 20, endPoint x: 286, endPoint y: 24, distance: 183.6
click at [286, 24] on div "[DATE]am0.00drawmytf.Daily Metrics Metrics Records Records 39.37% (3152) Open R…" at bounding box center [454, 209] width 908 height 419
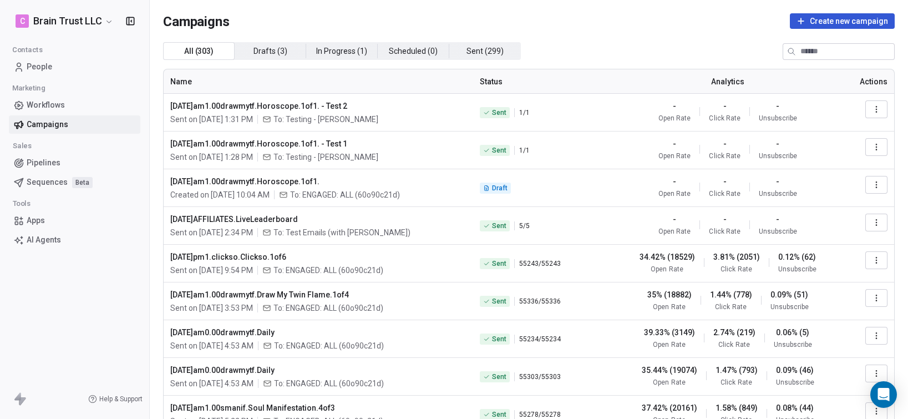
copy span "[DATE]am0.00drawmytf.Daily"
drag, startPoint x: 305, startPoint y: 331, endPoint x: 169, endPoint y: 336, distance: 136.5
click at [169, 336] on td "[DATE]am0.00drawmytf.Daily Sent on [DATE] 4:53 AM To: ENGAGED: ALL (60o90c21d)" at bounding box center [319, 339] width 310 height 38
copy span "[DATE]am0.00drawmytf.Daily"
click at [865, 333] on button "button" at bounding box center [876, 336] width 22 height 18
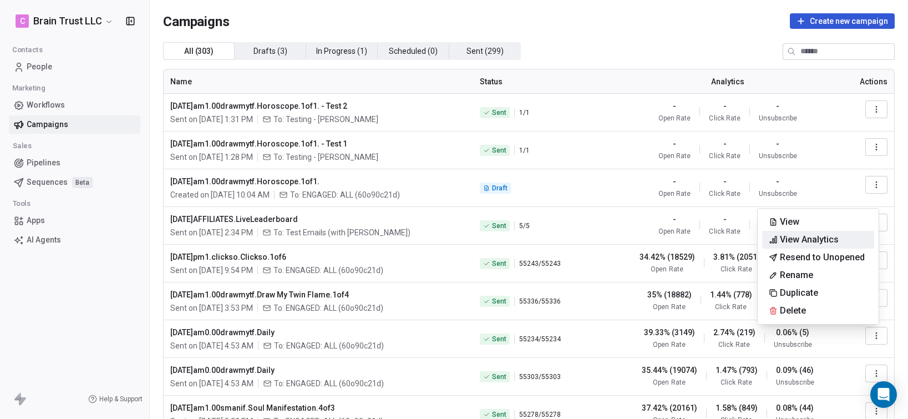
click at [799, 239] on span "View Analytics" at bounding box center [809, 239] width 59 height 13
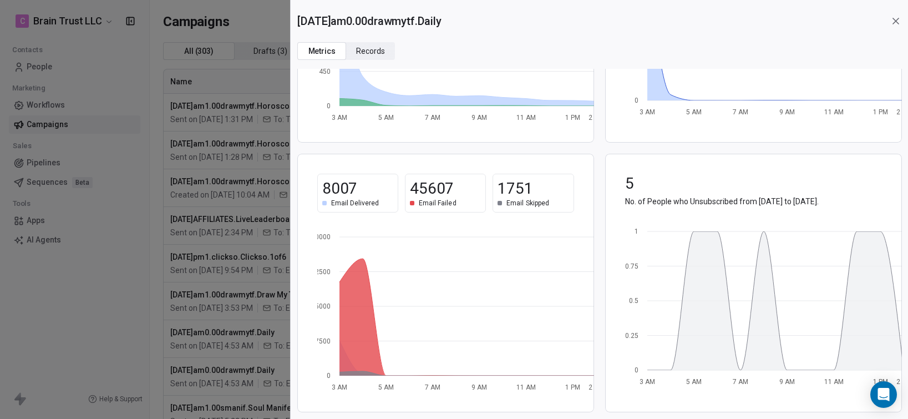
click at [111, 302] on div "[DATE]am0.00drawmytf.Daily Metrics Metrics Records Records 39.38% (3153) Open R…" at bounding box center [454, 209] width 908 height 419
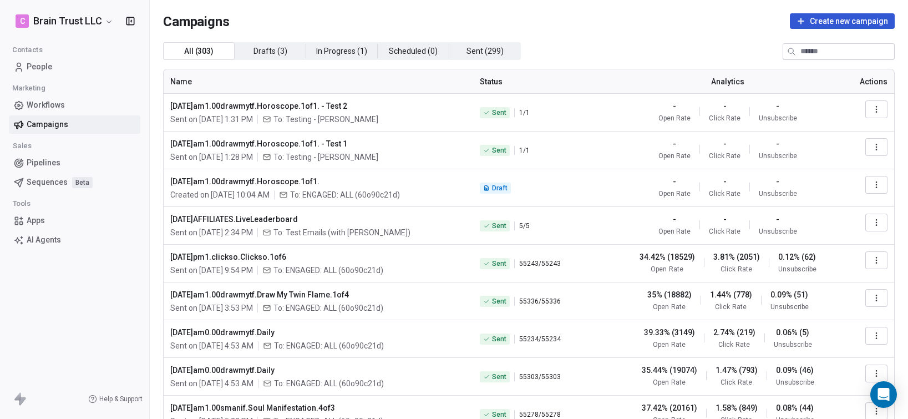
click at [872, 294] on icon "button" at bounding box center [876, 297] width 9 height 9
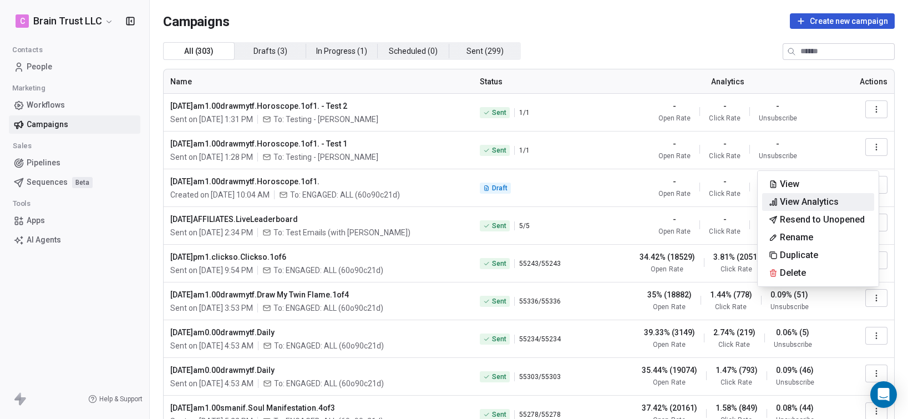
click at [811, 201] on span "View Analytics" at bounding box center [809, 201] width 59 height 13
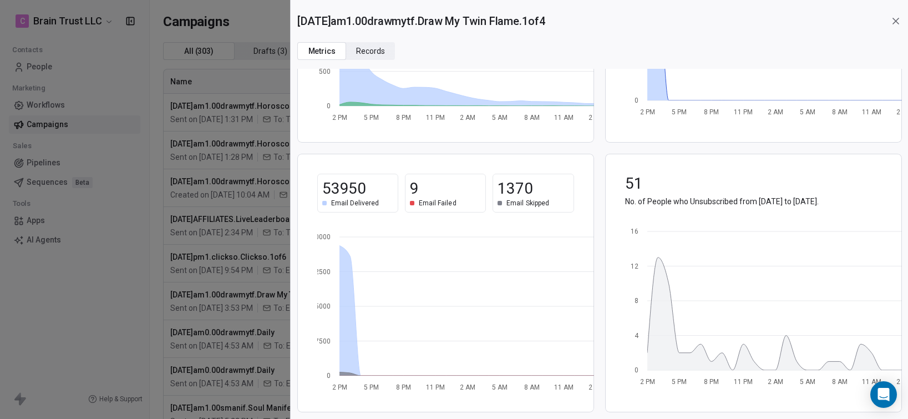
click at [109, 328] on div "[DATE]am1.00drawmytf.Draw My Twin Flame.1of4 Metrics Metrics Records Records 35…" at bounding box center [454, 209] width 908 height 419
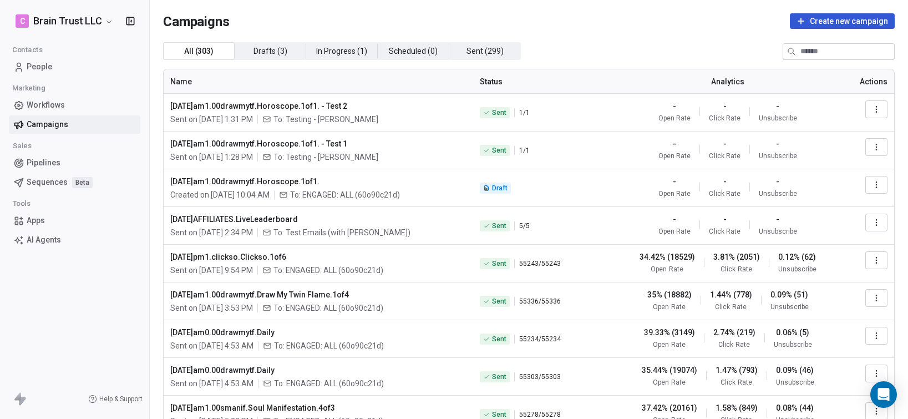
click at [872, 257] on icon "button" at bounding box center [876, 260] width 9 height 9
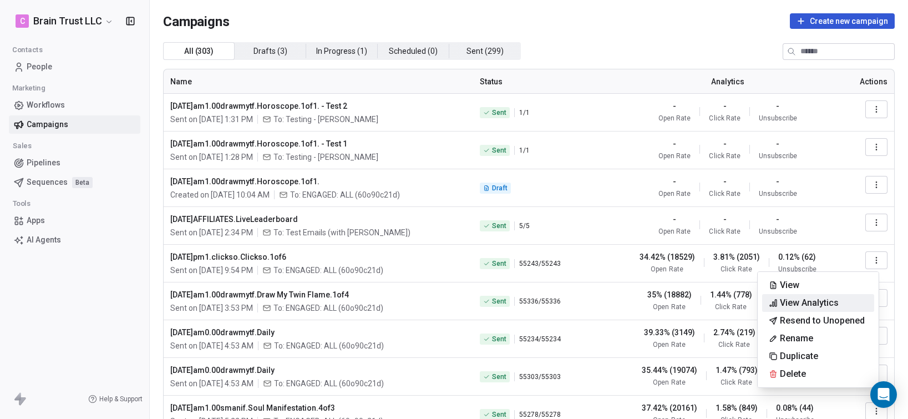
click at [795, 302] on span "View Analytics" at bounding box center [809, 302] width 59 height 13
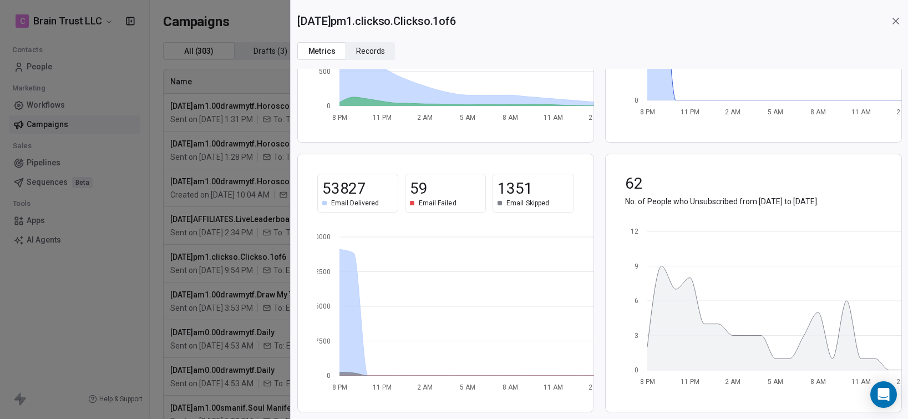
click at [893, 19] on icon at bounding box center [895, 21] width 11 height 11
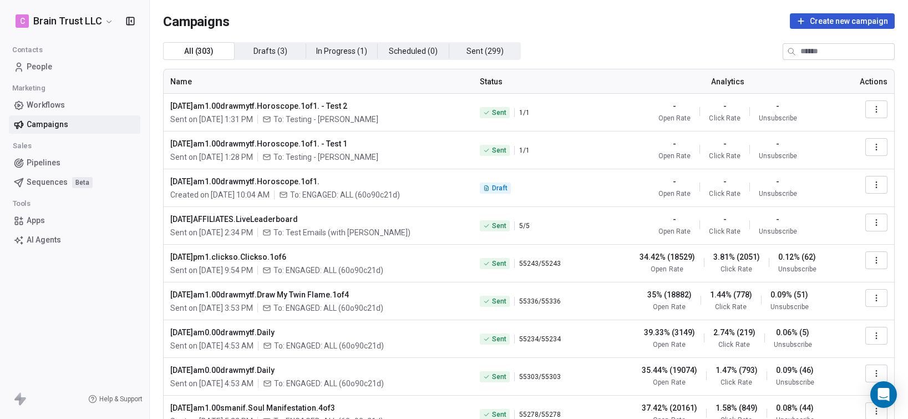
click at [872, 257] on icon "button" at bounding box center [876, 260] width 9 height 9
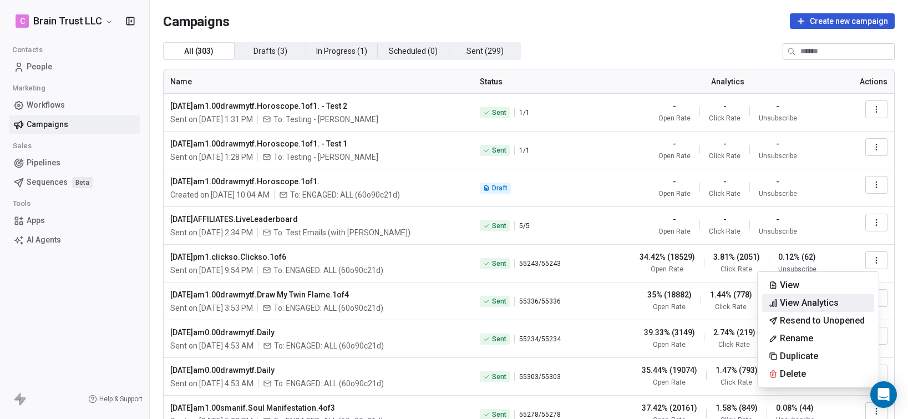
click at [864, 258] on html "C Brain Trust LLC Contacts People Marketing Workflows Campaigns Sales Pipelines…" at bounding box center [454, 209] width 908 height 419
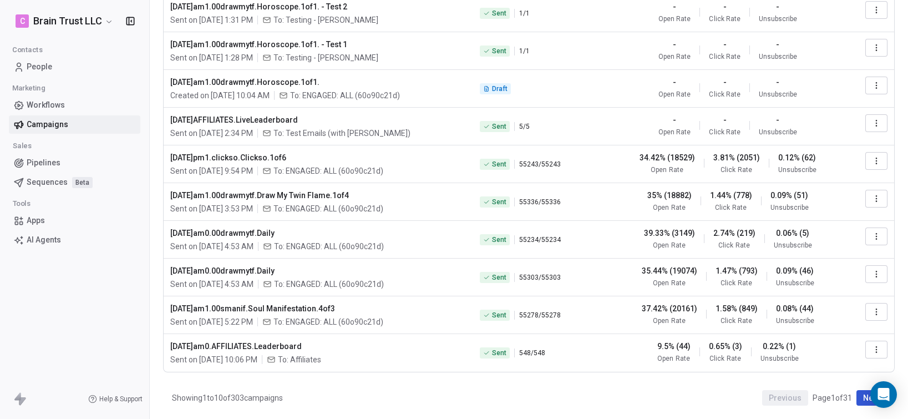
scroll to position [71, 0]
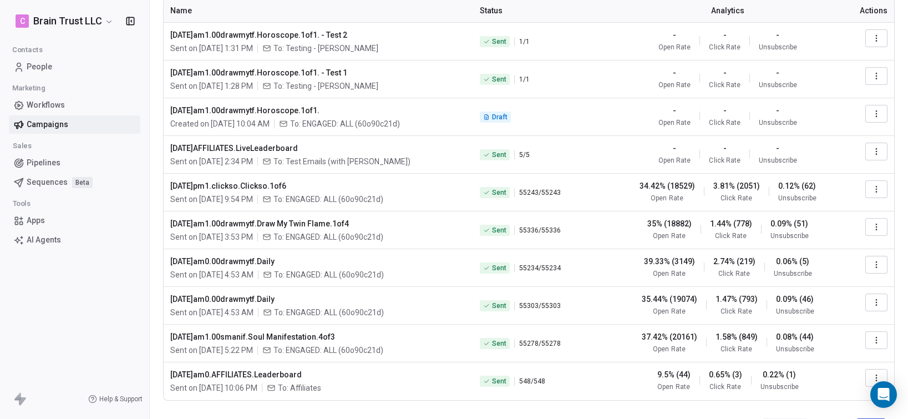
click at [872, 263] on icon "button" at bounding box center [876, 264] width 9 height 9
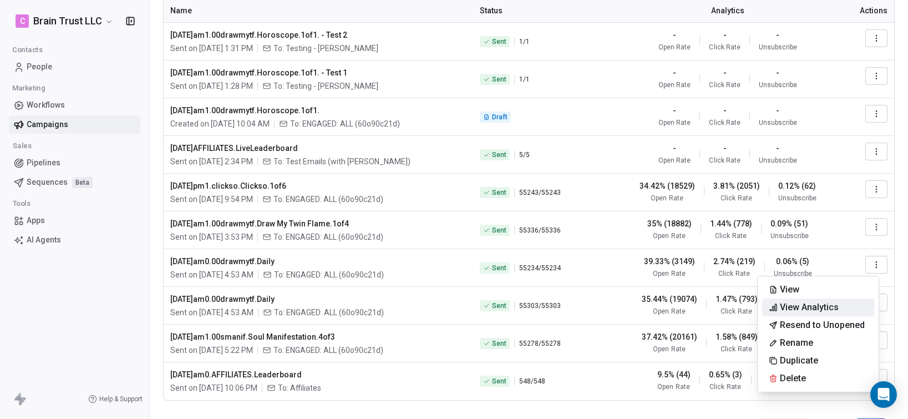
click at [809, 302] on span "View Analytics" at bounding box center [809, 307] width 59 height 13
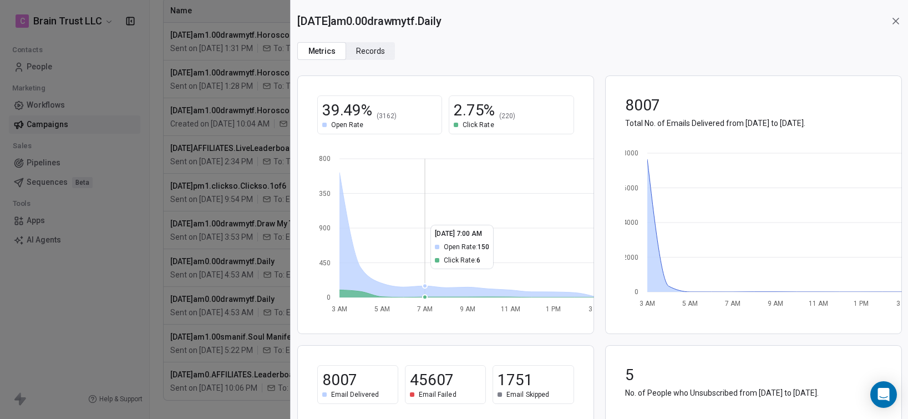
scroll to position [191, 0]
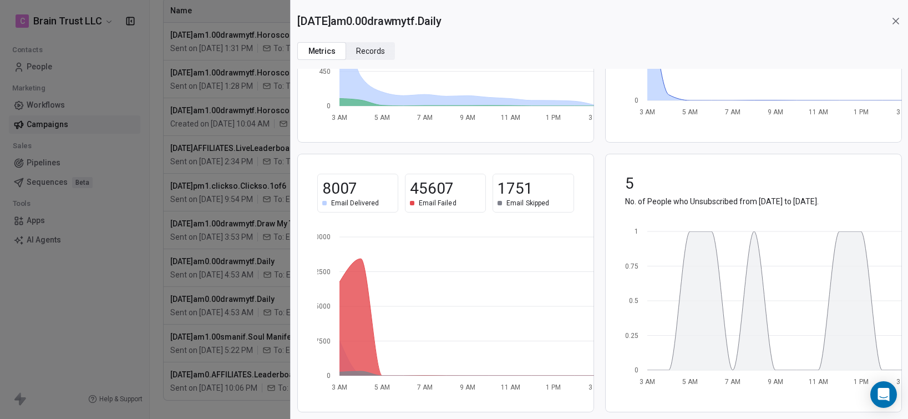
click at [434, 199] on span "Email Failed" at bounding box center [437, 203] width 37 height 9
click at [428, 186] on span "45607" at bounding box center [432, 189] width 44 height 20
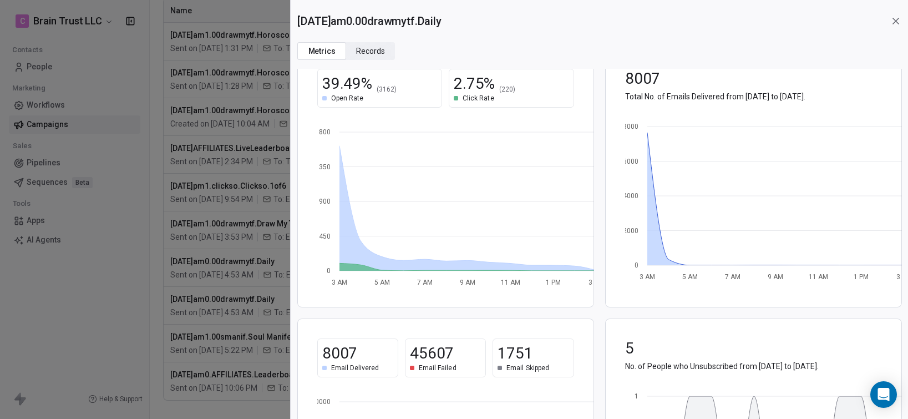
scroll to position [0, 0]
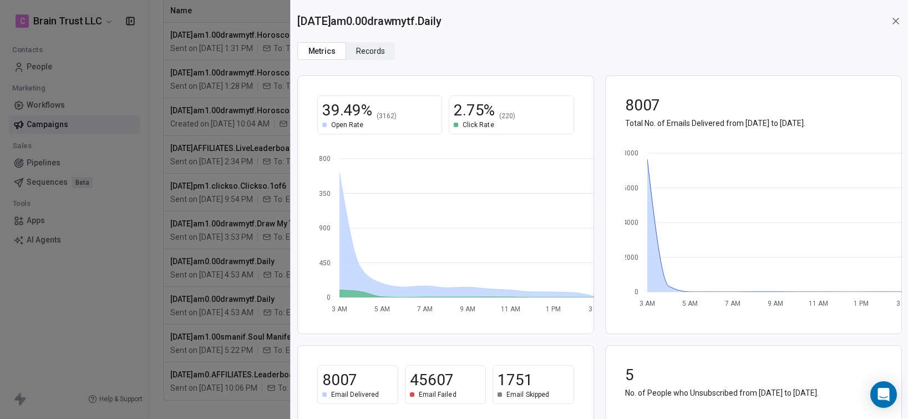
click at [374, 49] on span "Records" at bounding box center [370, 51] width 29 height 12
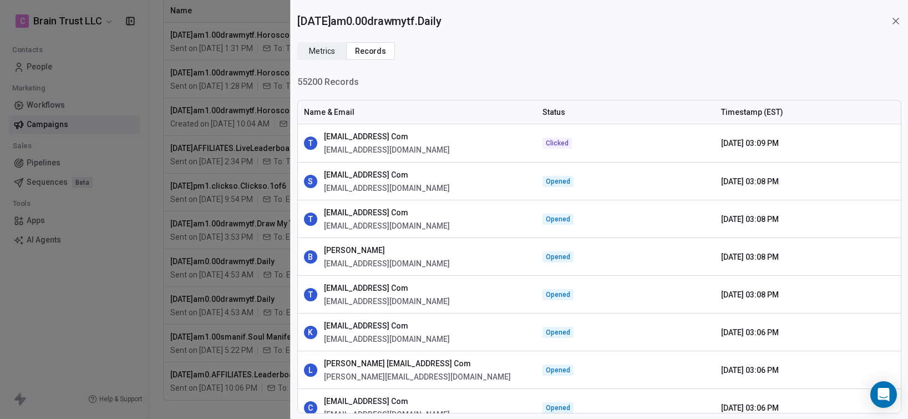
click at [327, 49] on span "Metrics" at bounding box center [322, 51] width 26 height 12
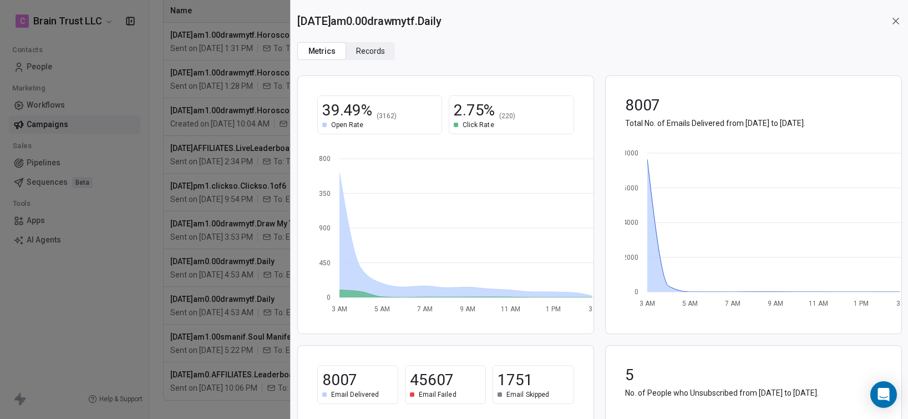
click at [97, 316] on div "[DATE]am0.00drawmytf.Daily Metrics Metrics Records Records 39.49% (3162) Open R…" at bounding box center [454, 209] width 908 height 419
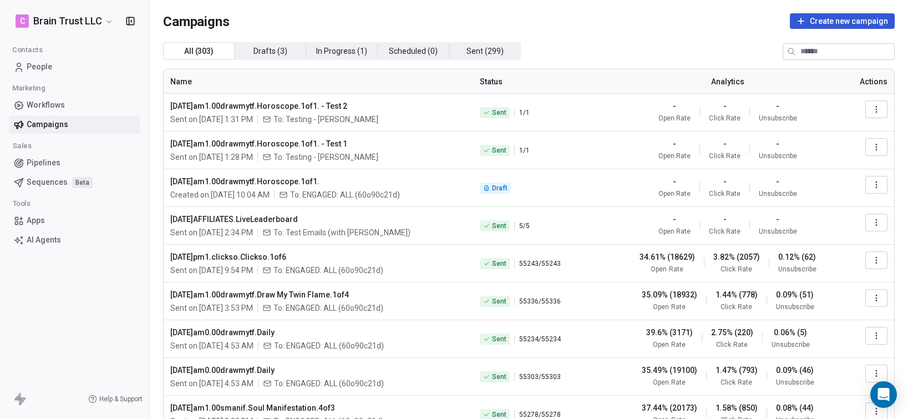
click at [876, 260] on icon "button" at bounding box center [876, 260] width 1 height 1
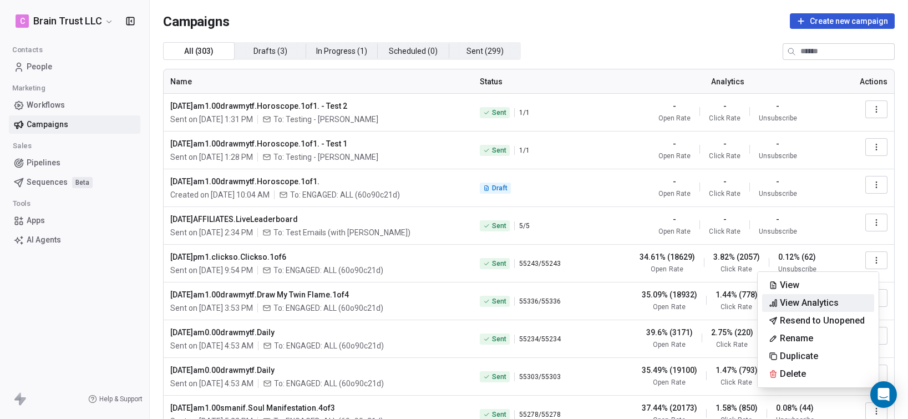
click at [828, 296] on span "View Analytics" at bounding box center [809, 302] width 59 height 13
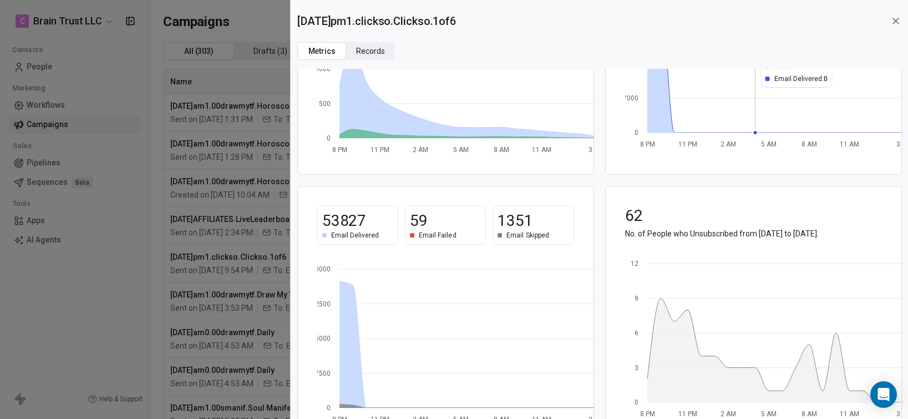
scroll to position [191, 0]
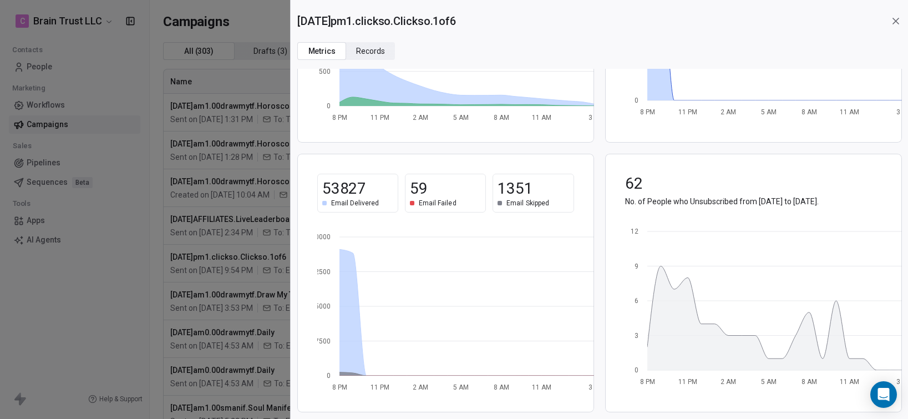
click at [894, 20] on icon at bounding box center [896, 21] width 6 height 6
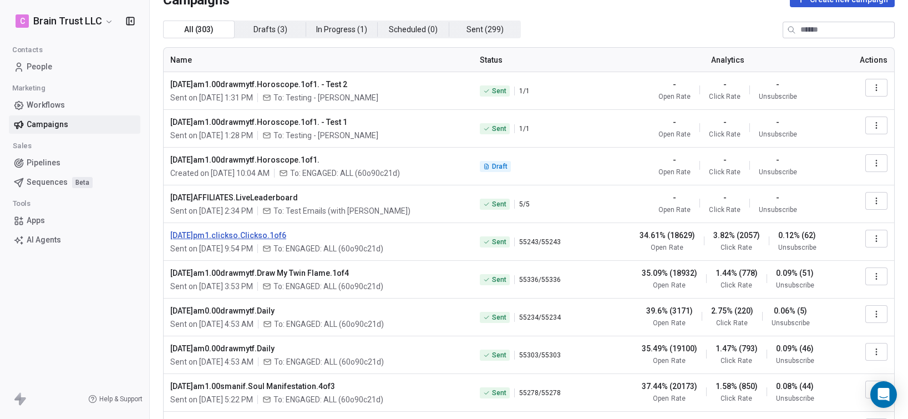
scroll to position [27, 0]
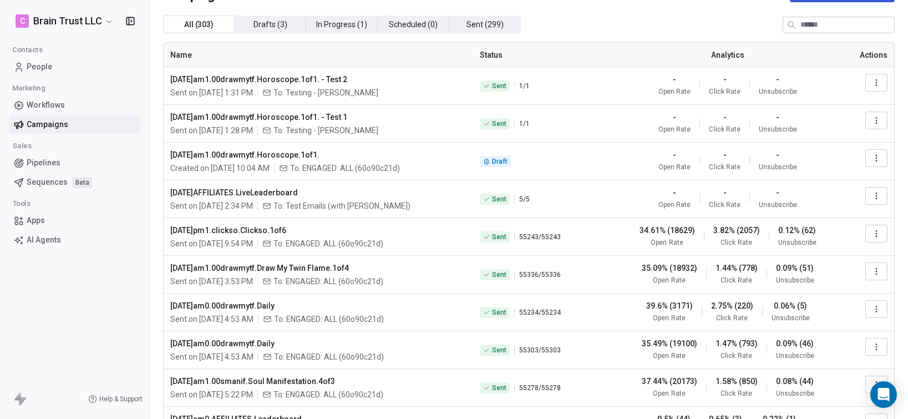
click at [872, 305] on icon "button" at bounding box center [876, 309] width 9 height 9
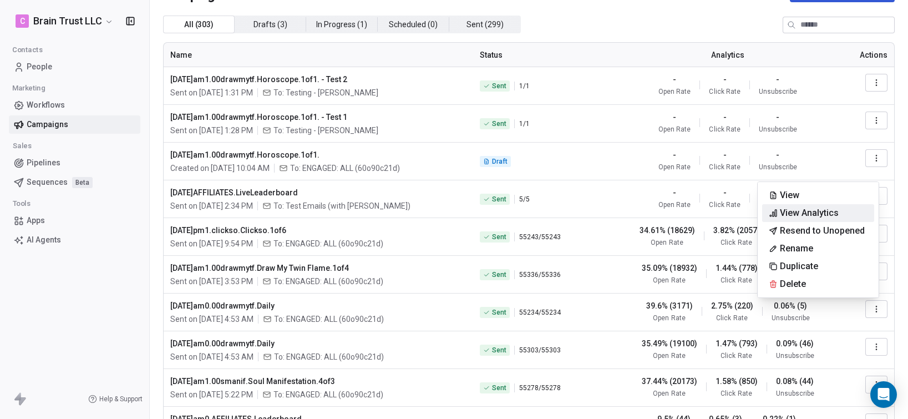
click at [809, 210] on span "View Analytics" at bounding box center [809, 212] width 59 height 13
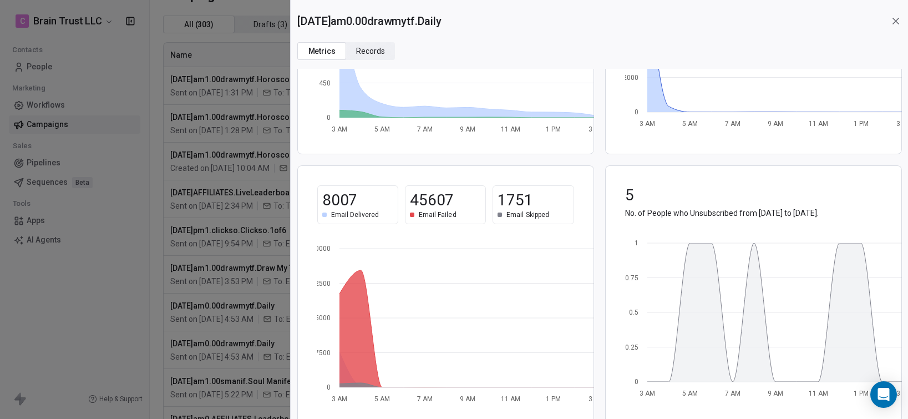
scroll to position [191, 0]
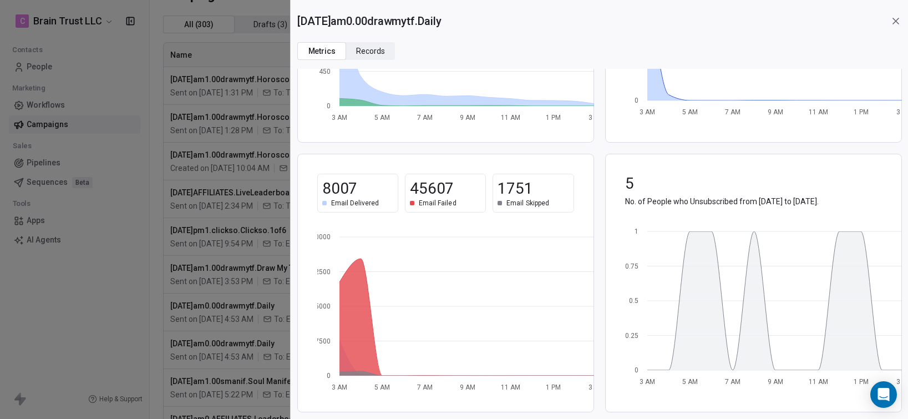
click at [896, 19] on icon at bounding box center [895, 21] width 11 height 11
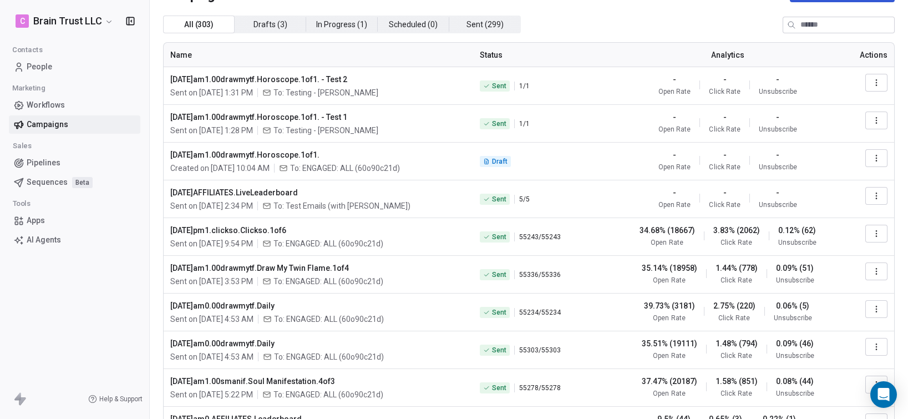
scroll to position [0, 0]
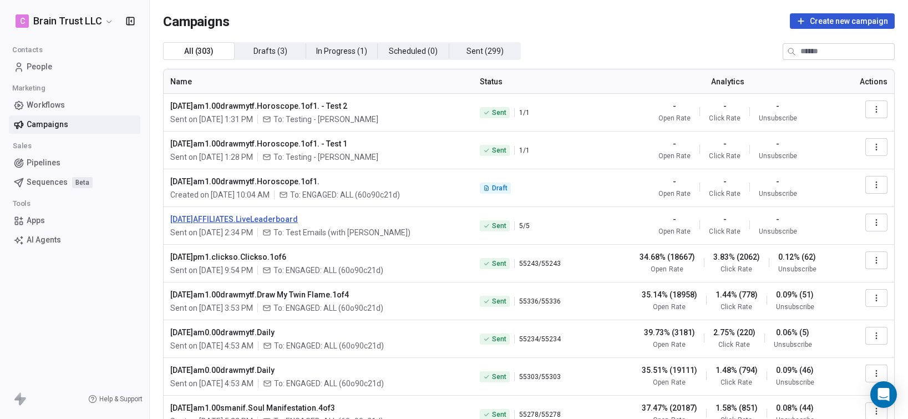
click at [260, 215] on span "[DATE]AFFILIATES.LiveLeaderboard" at bounding box center [318, 219] width 296 height 11
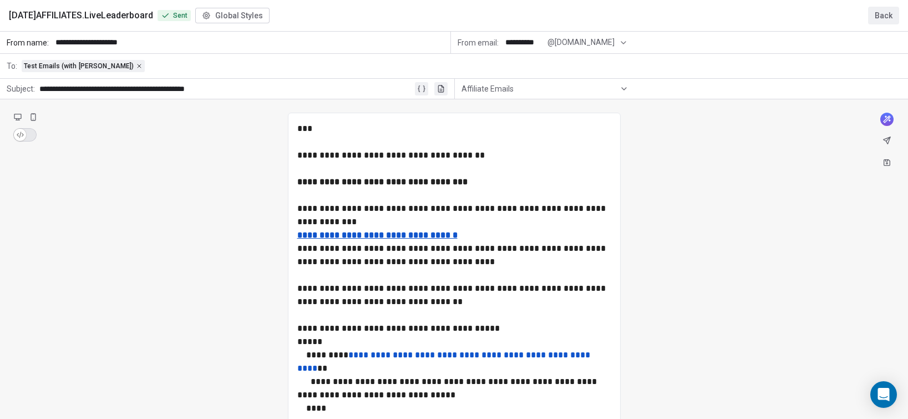
click at [880, 16] on button "Back" at bounding box center [883, 16] width 31 height 18
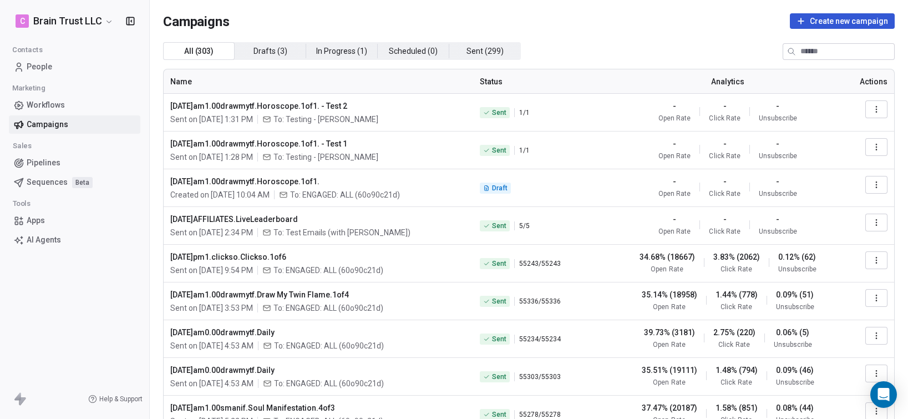
click at [872, 220] on icon "button" at bounding box center [876, 222] width 9 height 9
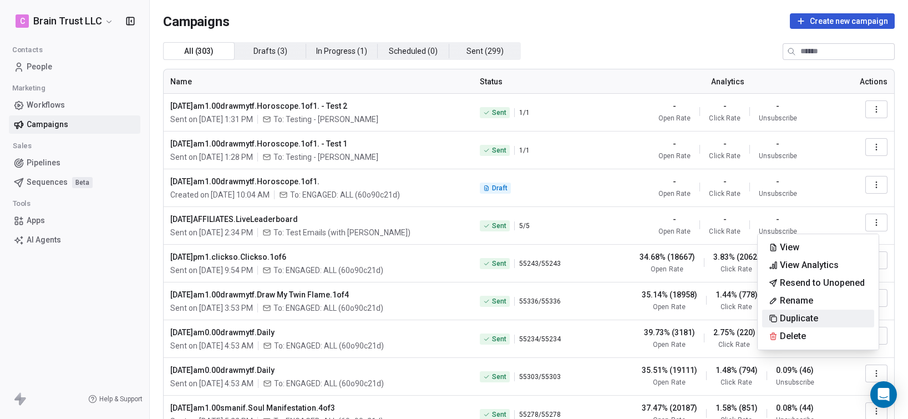
click at [796, 313] on span "Duplicate" at bounding box center [799, 318] width 38 height 13
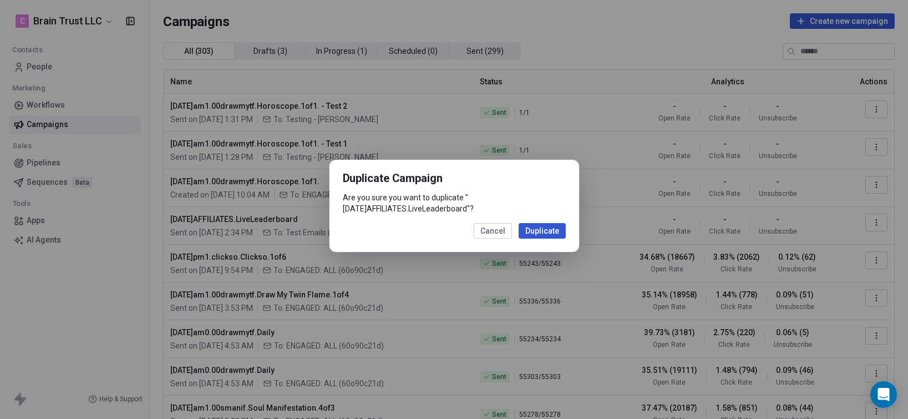
click at [544, 226] on button "Duplicate" at bounding box center [542, 231] width 47 height 16
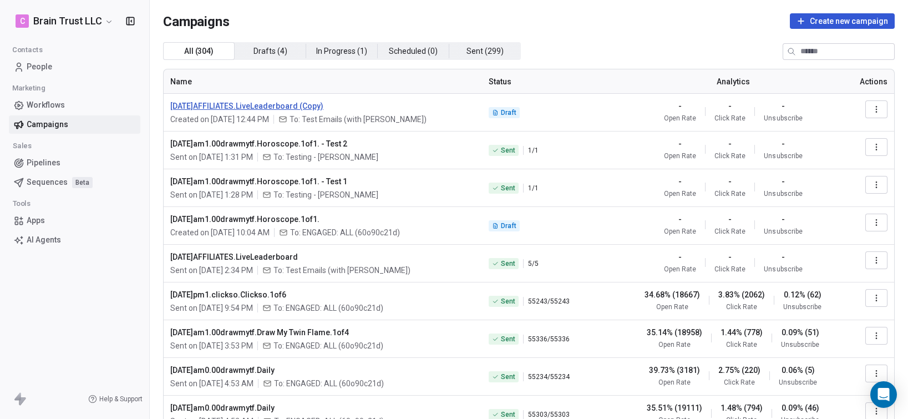
click at [310, 105] on span "[DATE]AFFILIATES.LiveLeaderboard (Copy)" at bounding box center [322, 105] width 305 height 11
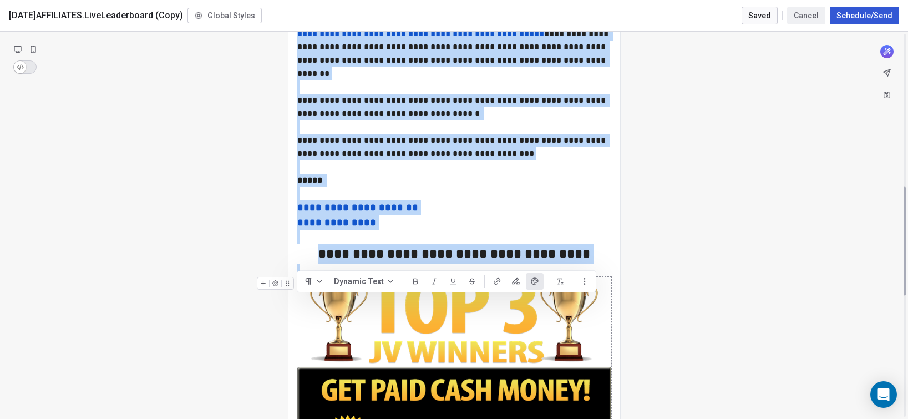
scroll to position [544, 0]
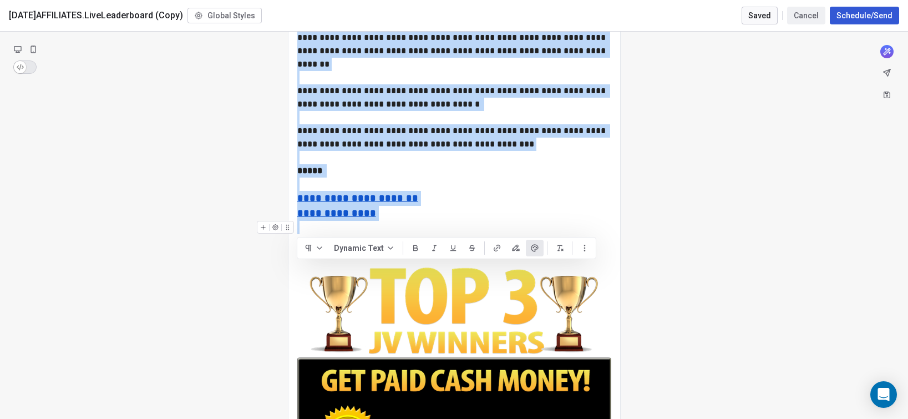
drag, startPoint x: 298, startPoint y: 153, endPoint x: 531, endPoint y: 226, distance: 244.2
click at [531, 226] on div "**********" at bounding box center [454, 181] width 314 height 1206
copy div "**********"
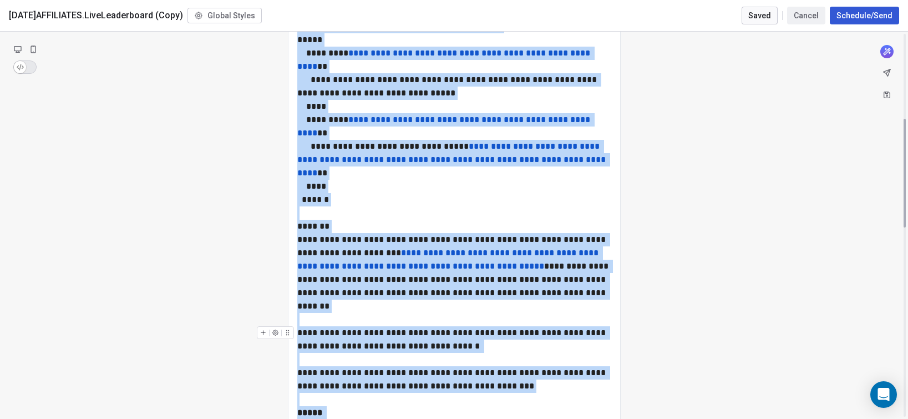
scroll to position [0, 0]
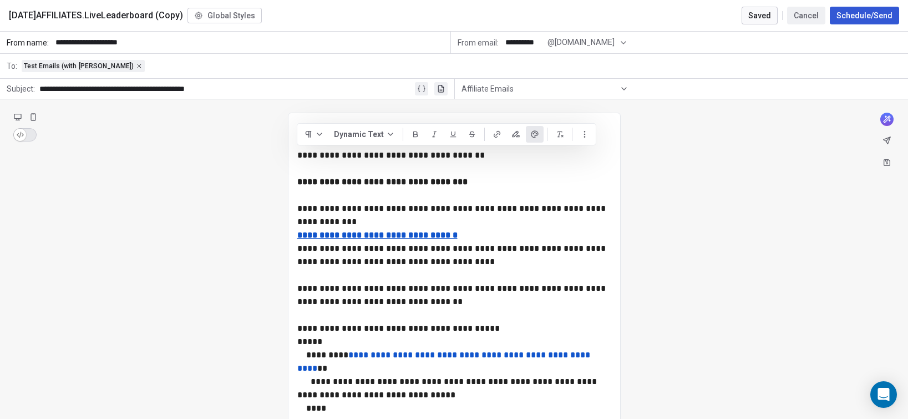
click at [110, 86] on div "**********" at bounding box center [225, 88] width 373 height 13
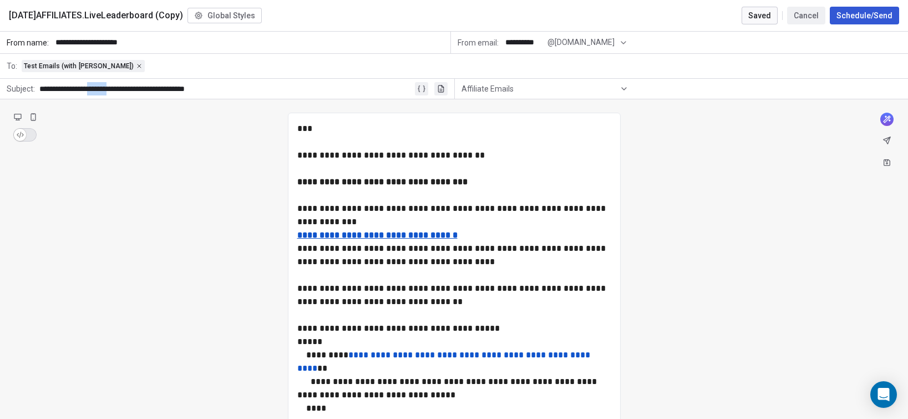
click at [110, 86] on div "**********" at bounding box center [225, 88] width 373 height 13
copy div "**********"
